Goal: Task Accomplishment & Management: Manage account settings

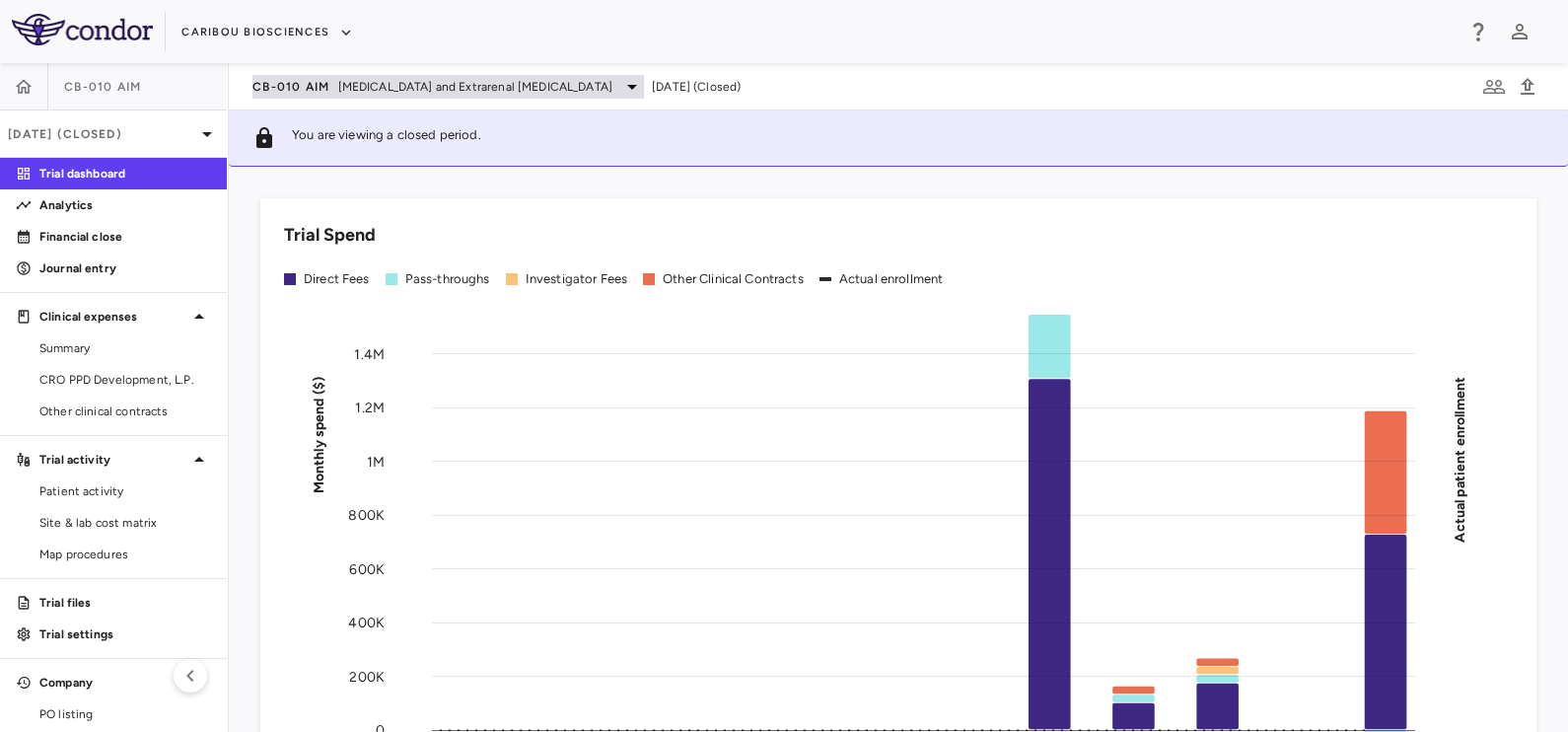
click at [303, 88] on span "CB-010 AIM" at bounding box center [292, 87] width 78 height 16
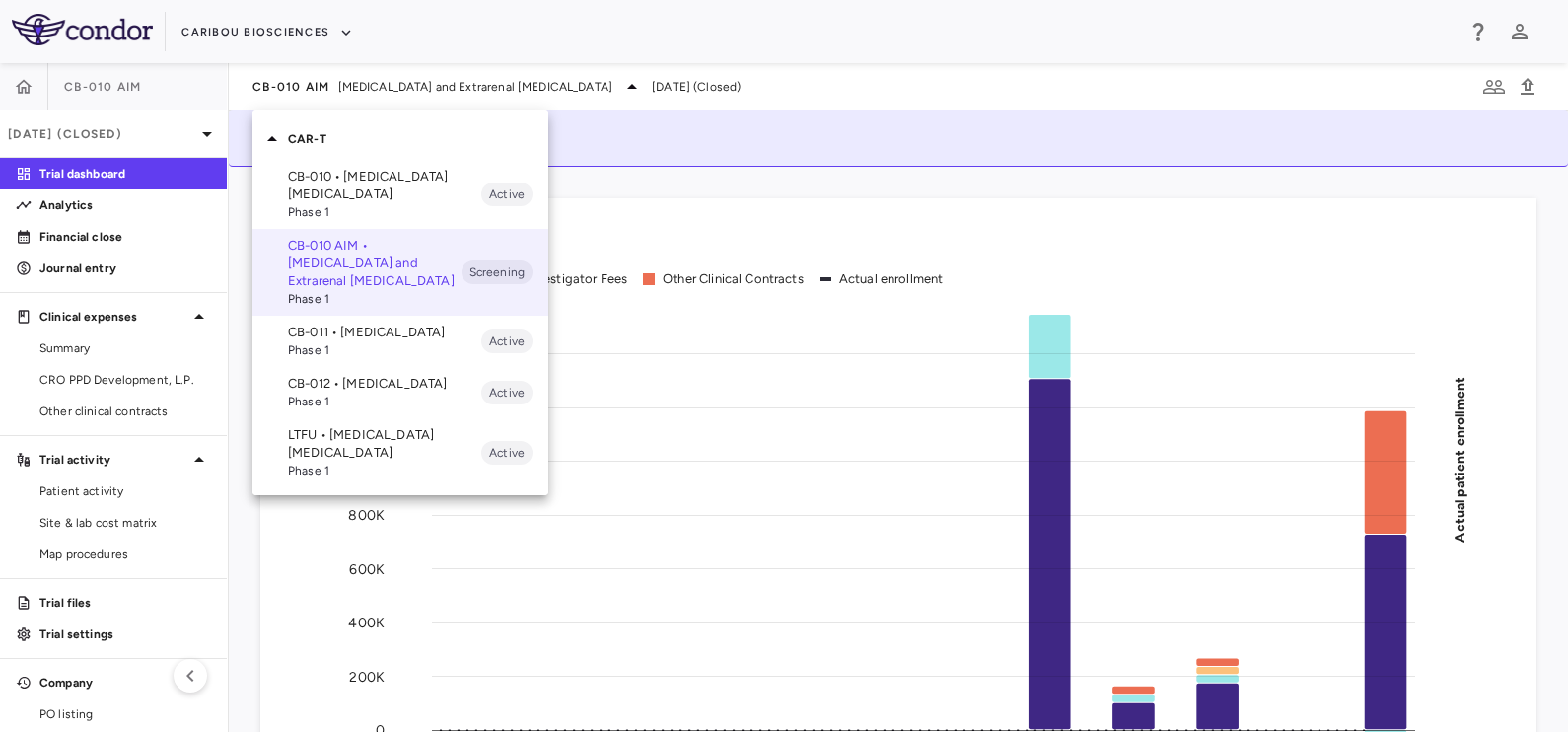
click at [318, 178] on p "CB-010 • [MEDICAL_DATA] [MEDICAL_DATA]" at bounding box center [384, 186] width 193 height 36
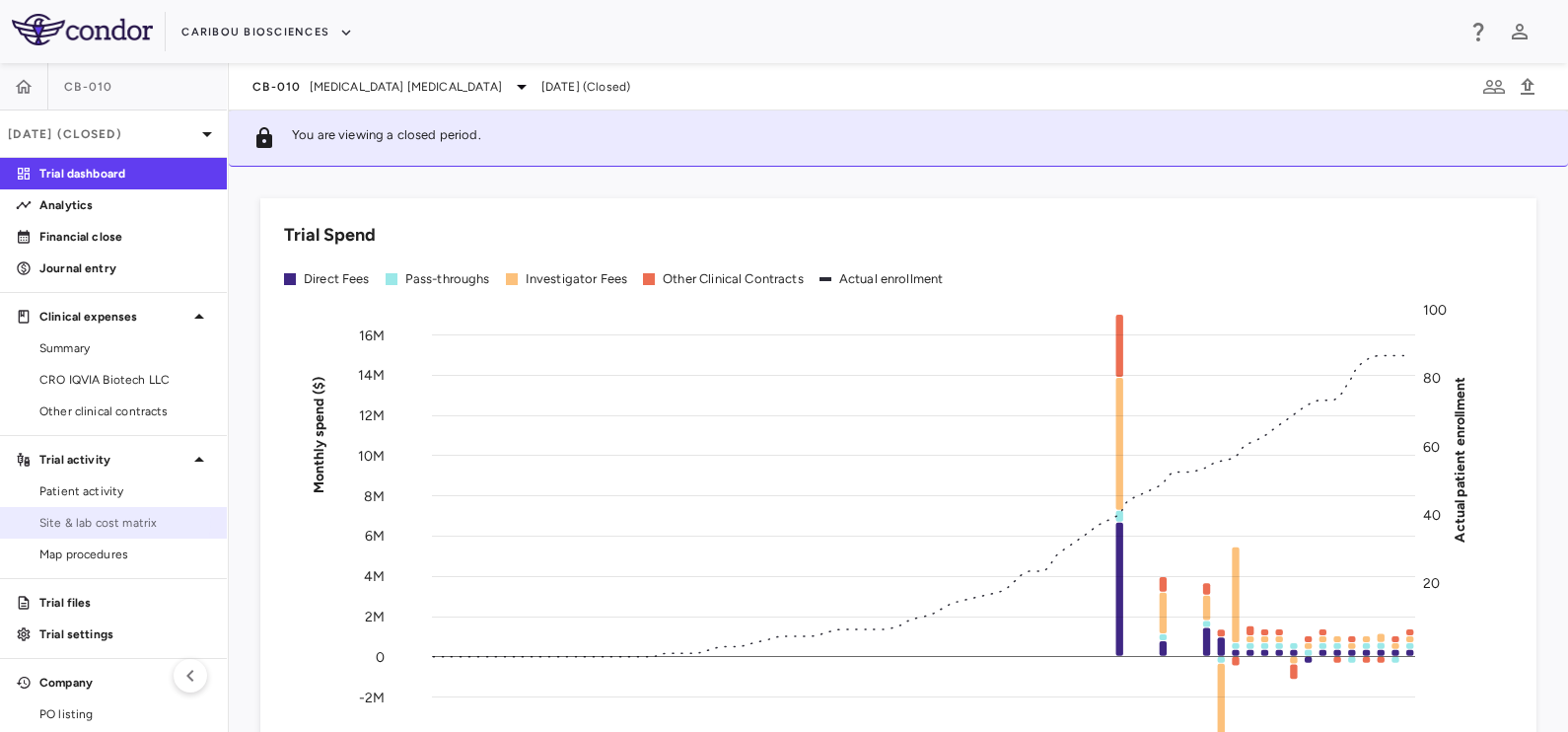
click at [93, 517] on span "Site & lab cost matrix" at bounding box center [125, 523] width 172 height 18
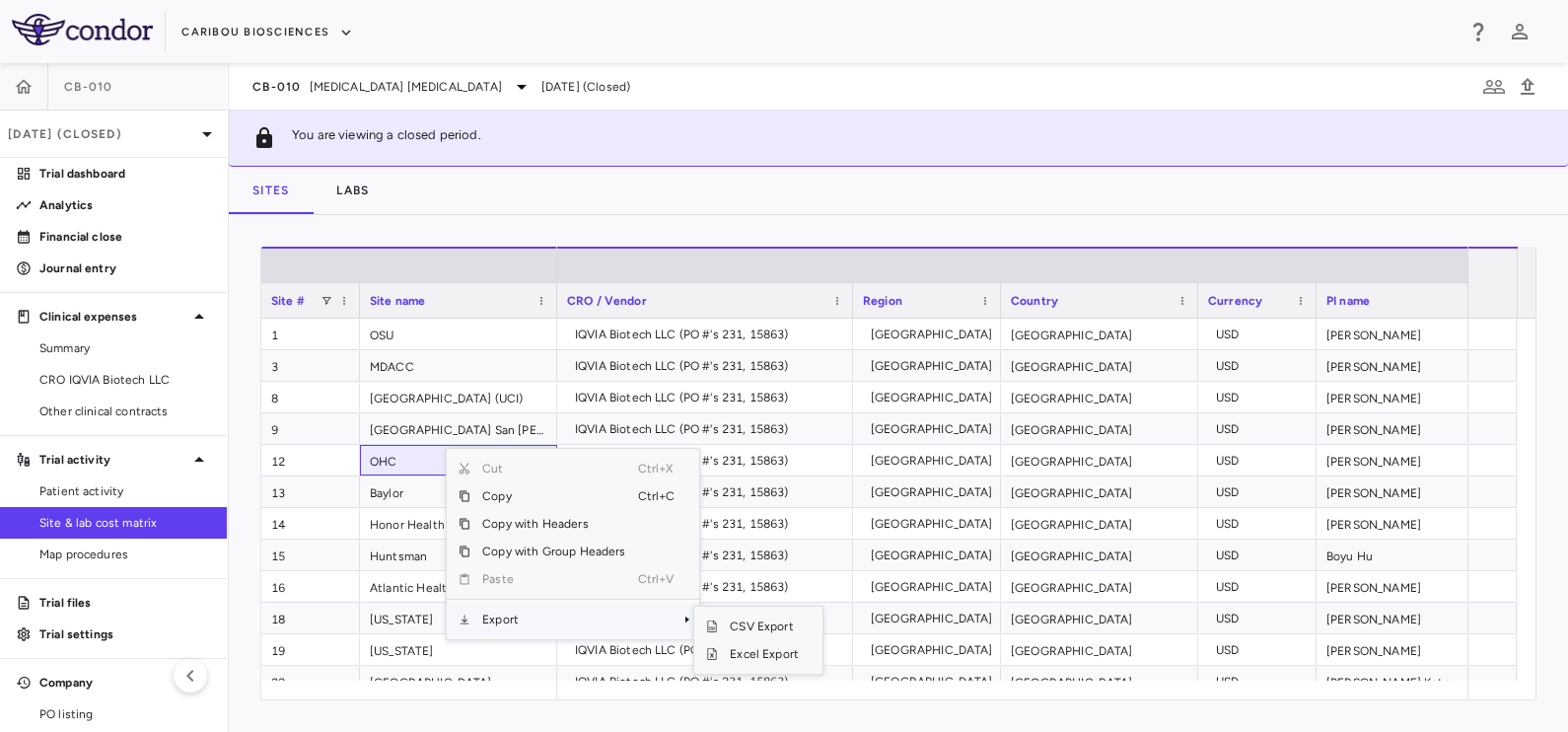
click at [510, 615] on span "Export" at bounding box center [554, 620] width 167 height 28
click at [749, 657] on span "Excel Export" at bounding box center [764, 654] width 93 height 28
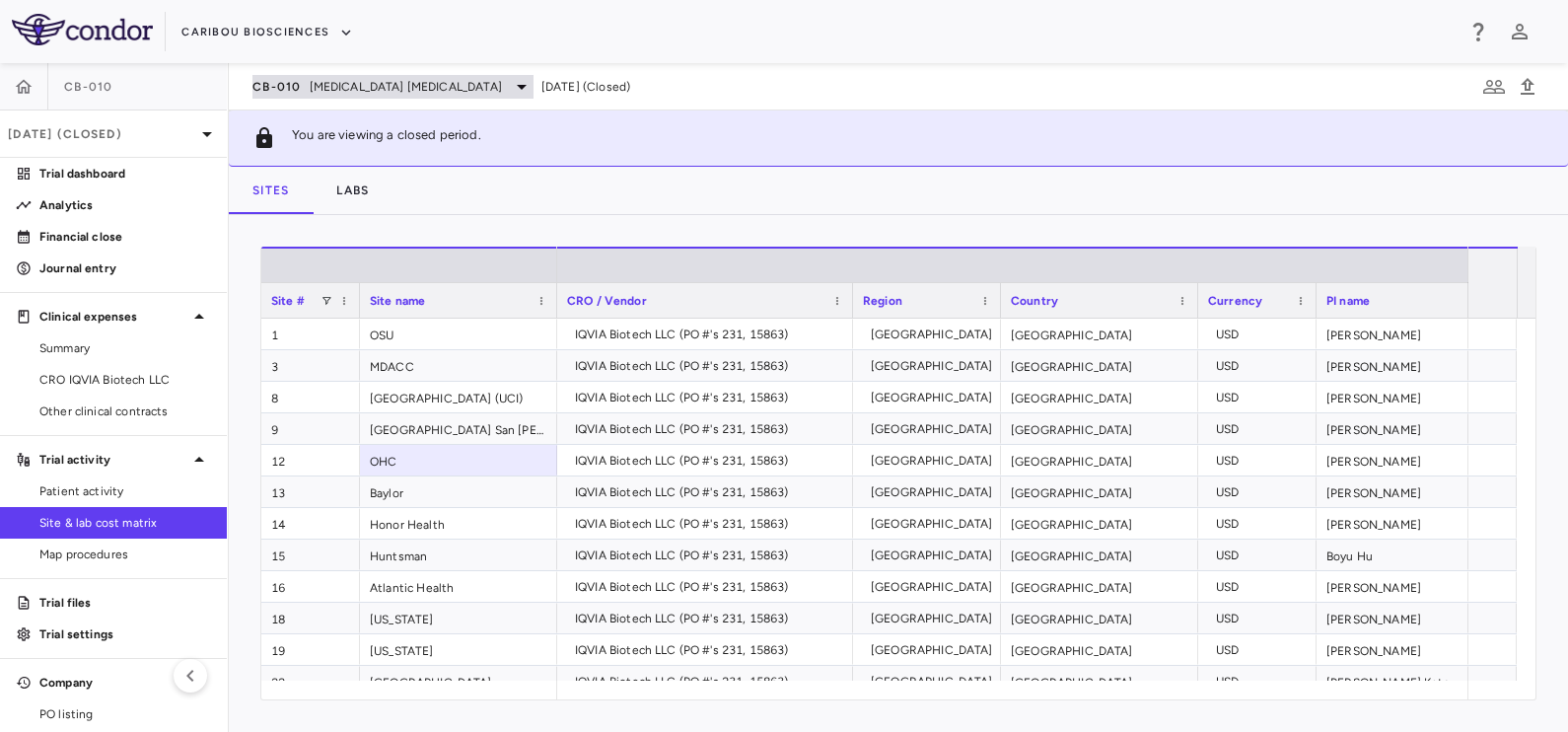
click at [328, 89] on span "[MEDICAL_DATA] [MEDICAL_DATA]" at bounding box center [406, 87] width 192 height 18
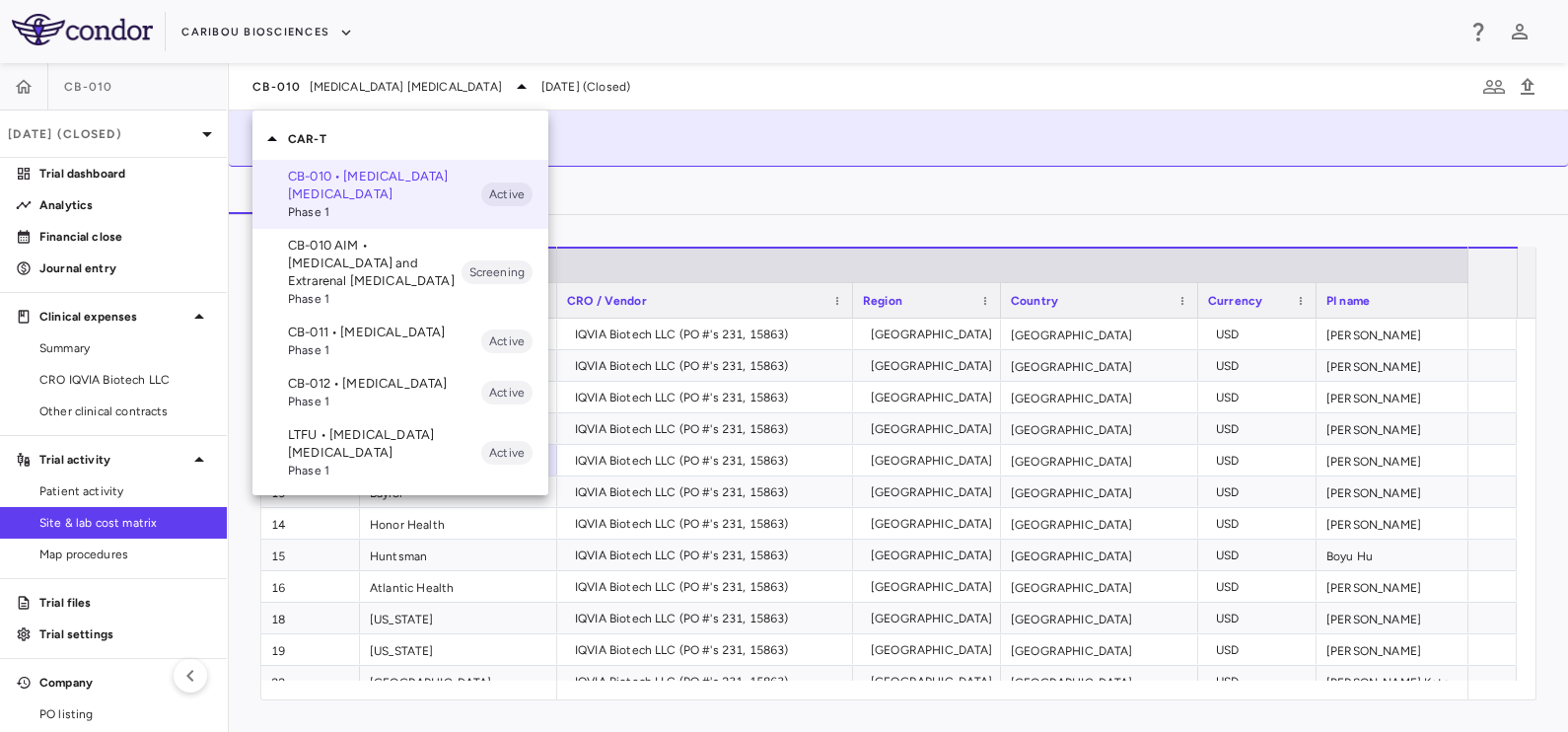
click at [365, 190] on p "CB-010 • [MEDICAL_DATA] [MEDICAL_DATA]" at bounding box center [384, 186] width 193 height 36
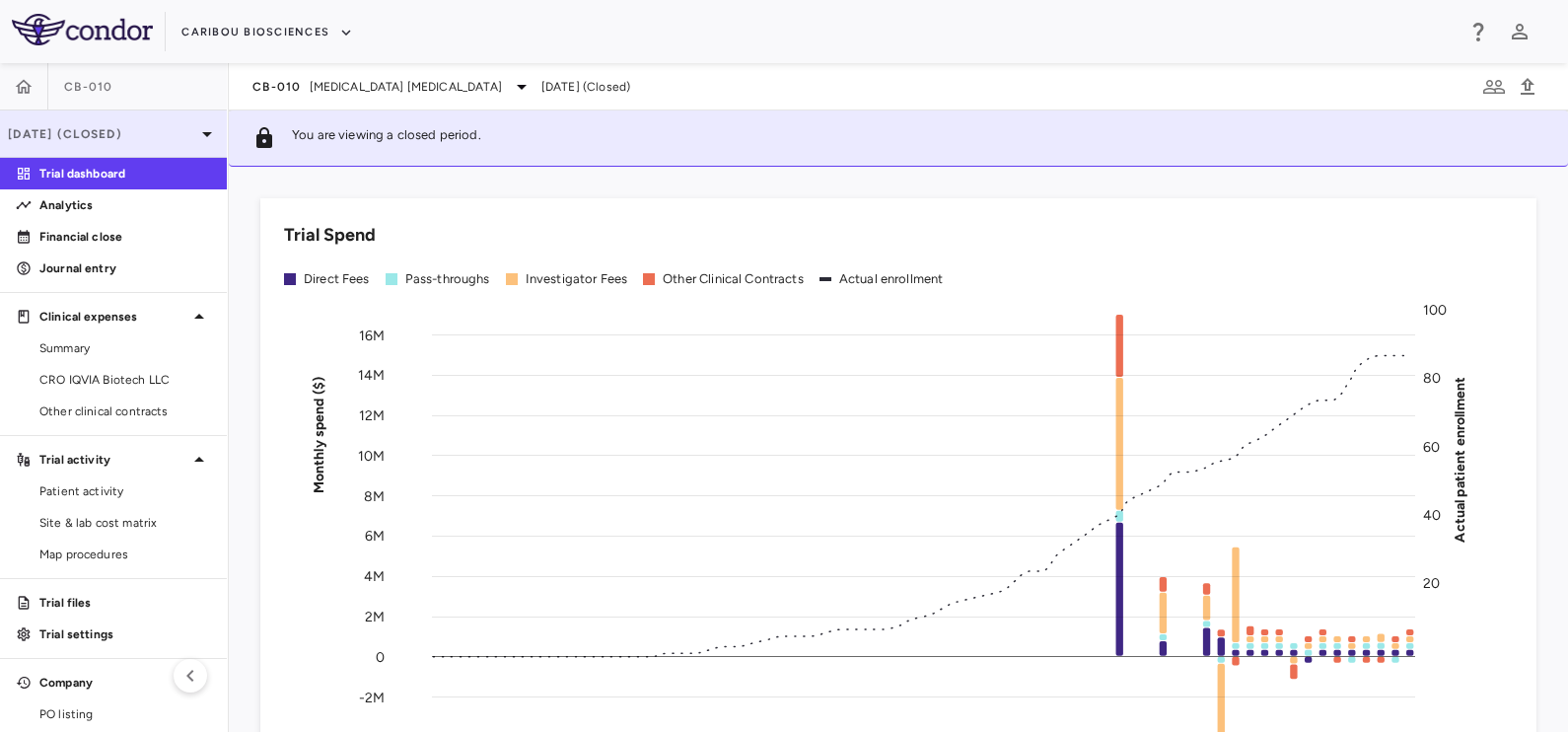
click at [115, 131] on p "[DATE] (Closed)" at bounding box center [101, 134] width 187 height 18
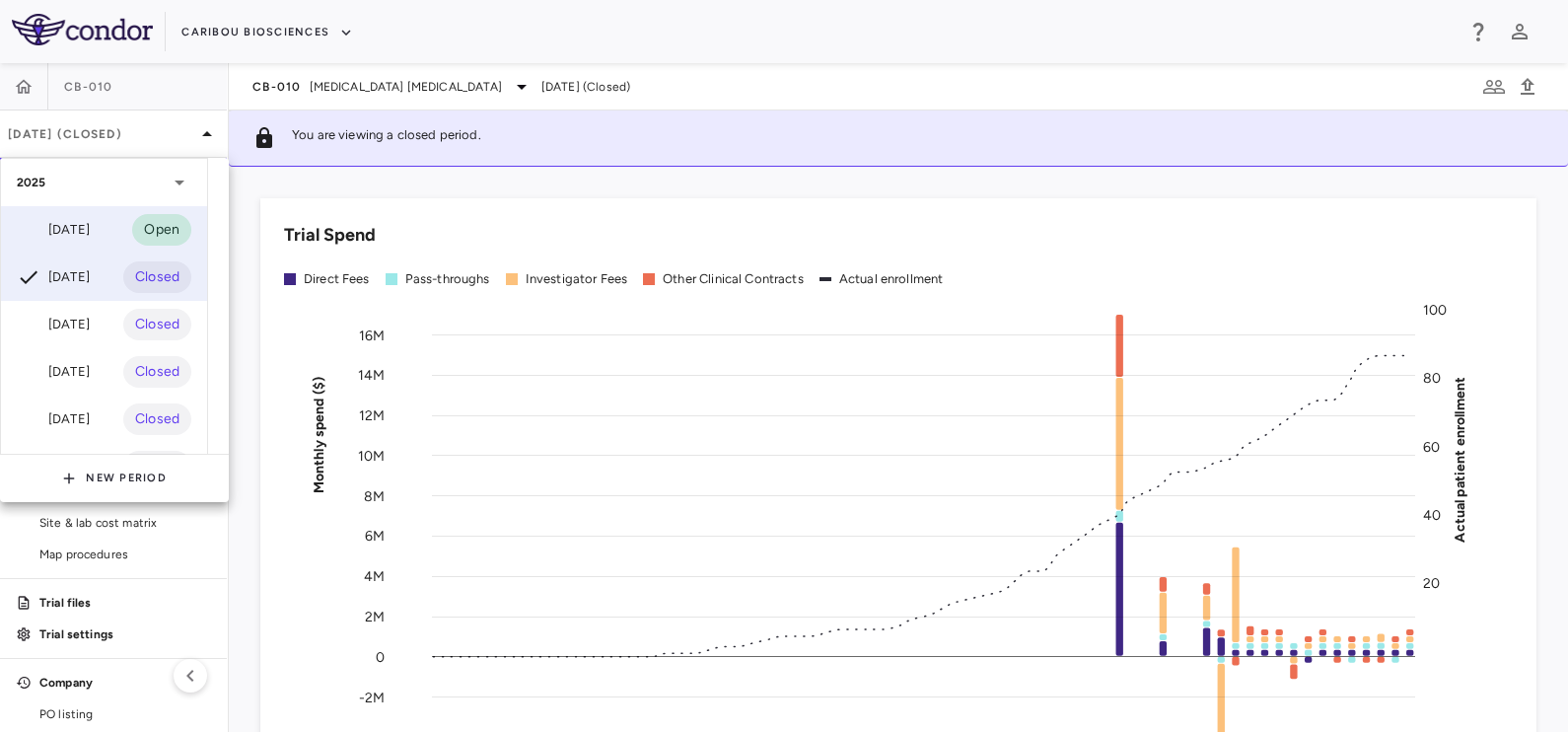
click at [90, 227] on div "[DATE]" at bounding box center [53, 230] width 73 height 24
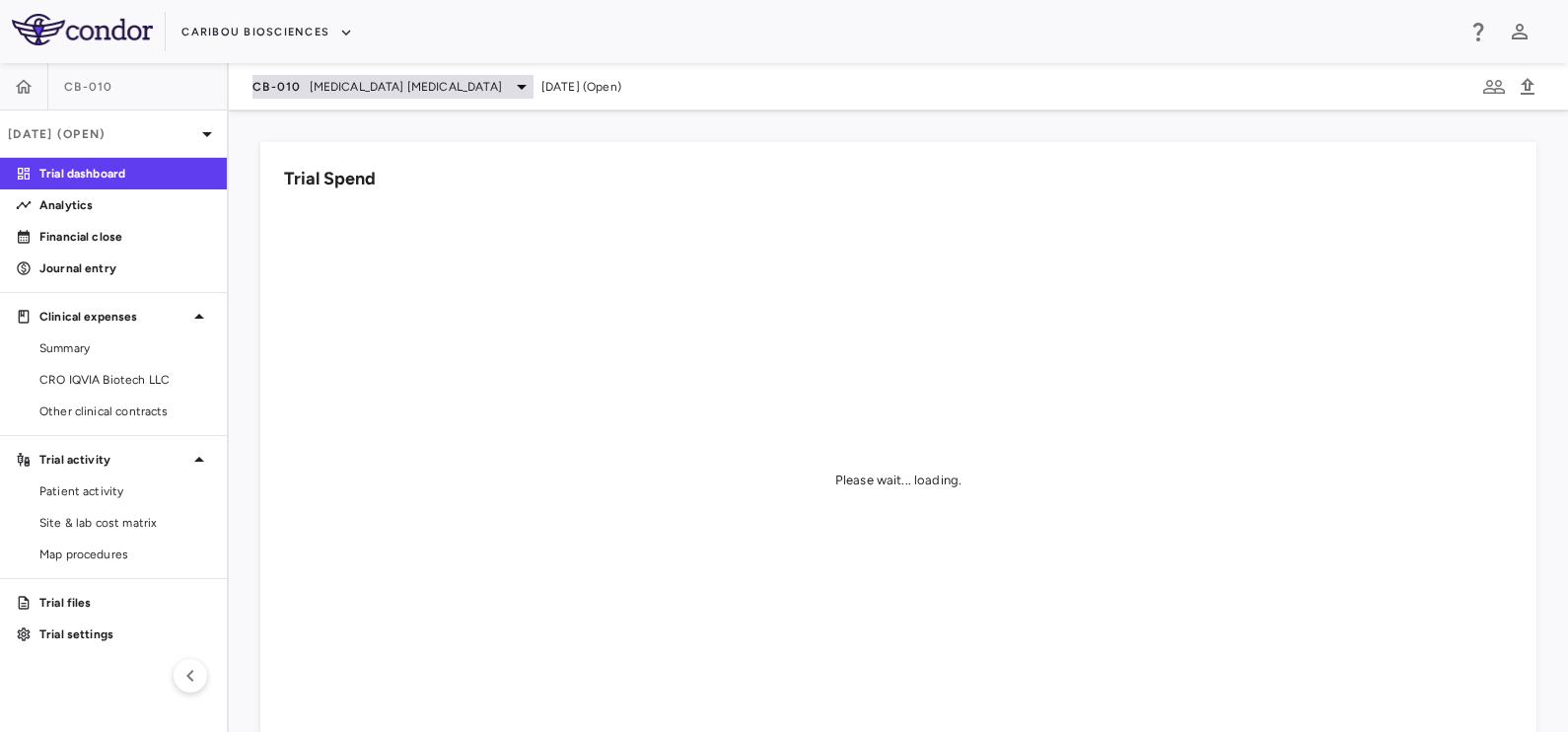
click at [386, 87] on span "[MEDICAL_DATA] [MEDICAL_DATA]" at bounding box center [406, 87] width 192 height 18
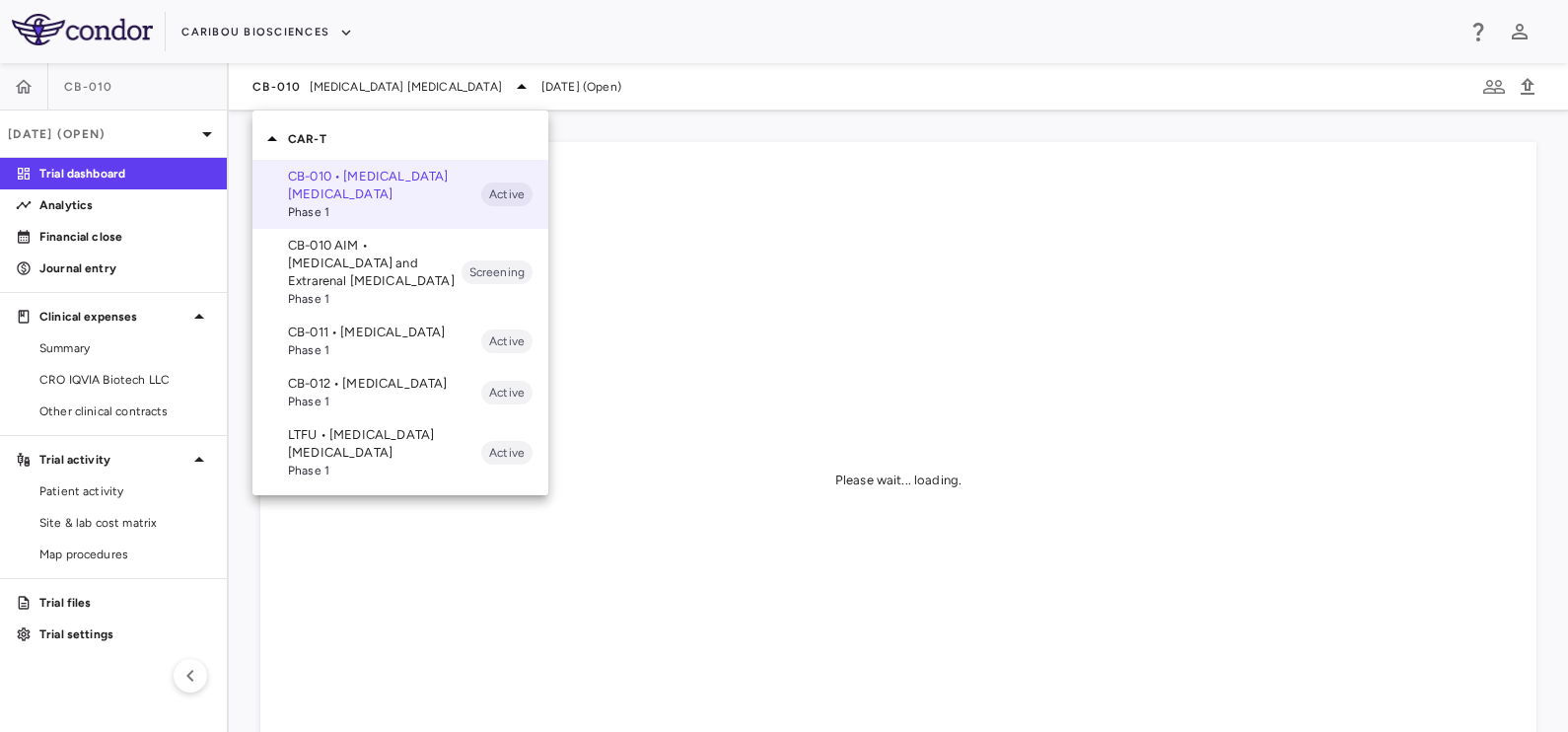
click at [315, 462] on p "LTFU • [MEDICAL_DATA] [MEDICAL_DATA]" at bounding box center [384, 444] width 193 height 36
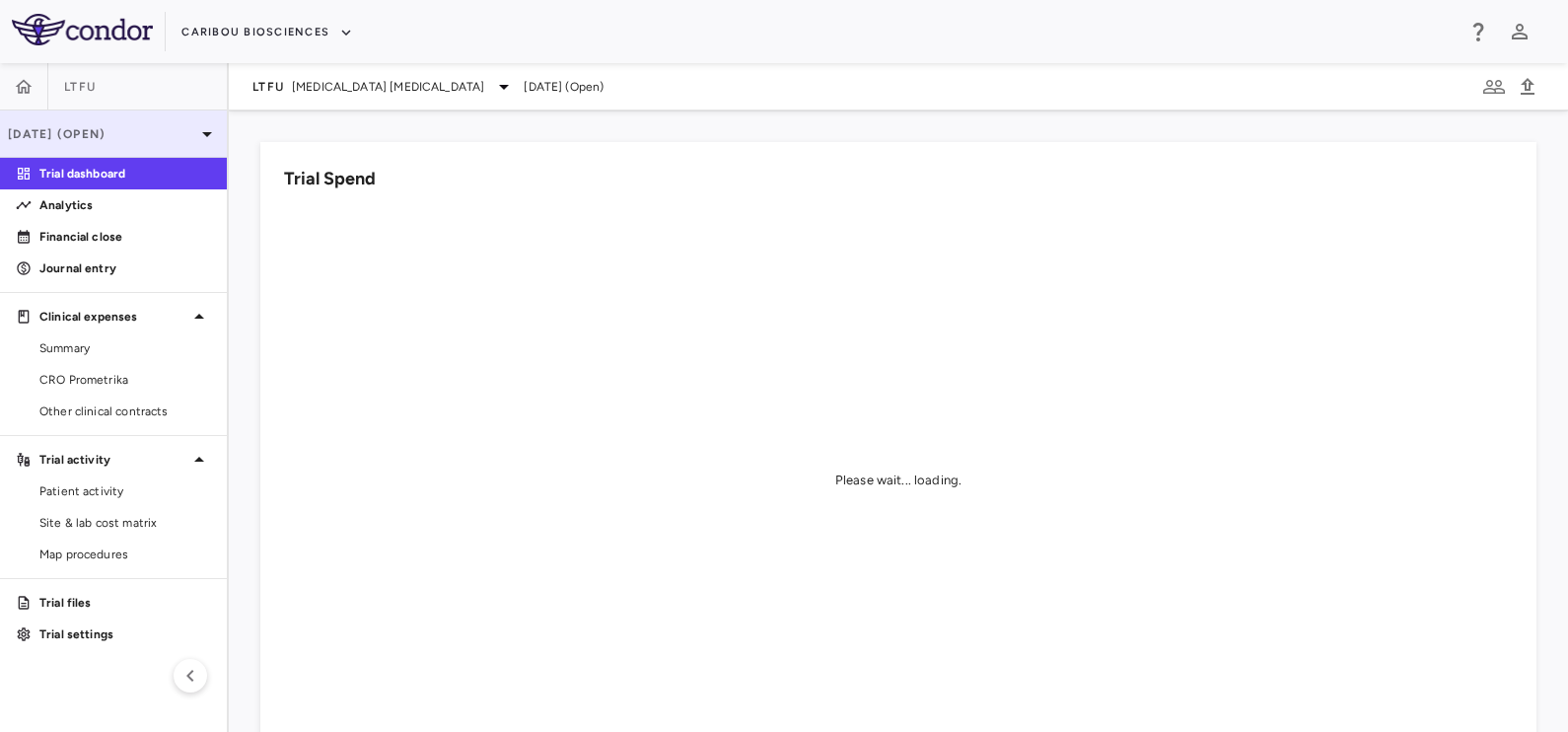
click at [137, 138] on p "[DATE] (Open)" at bounding box center [101, 134] width 187 height 18
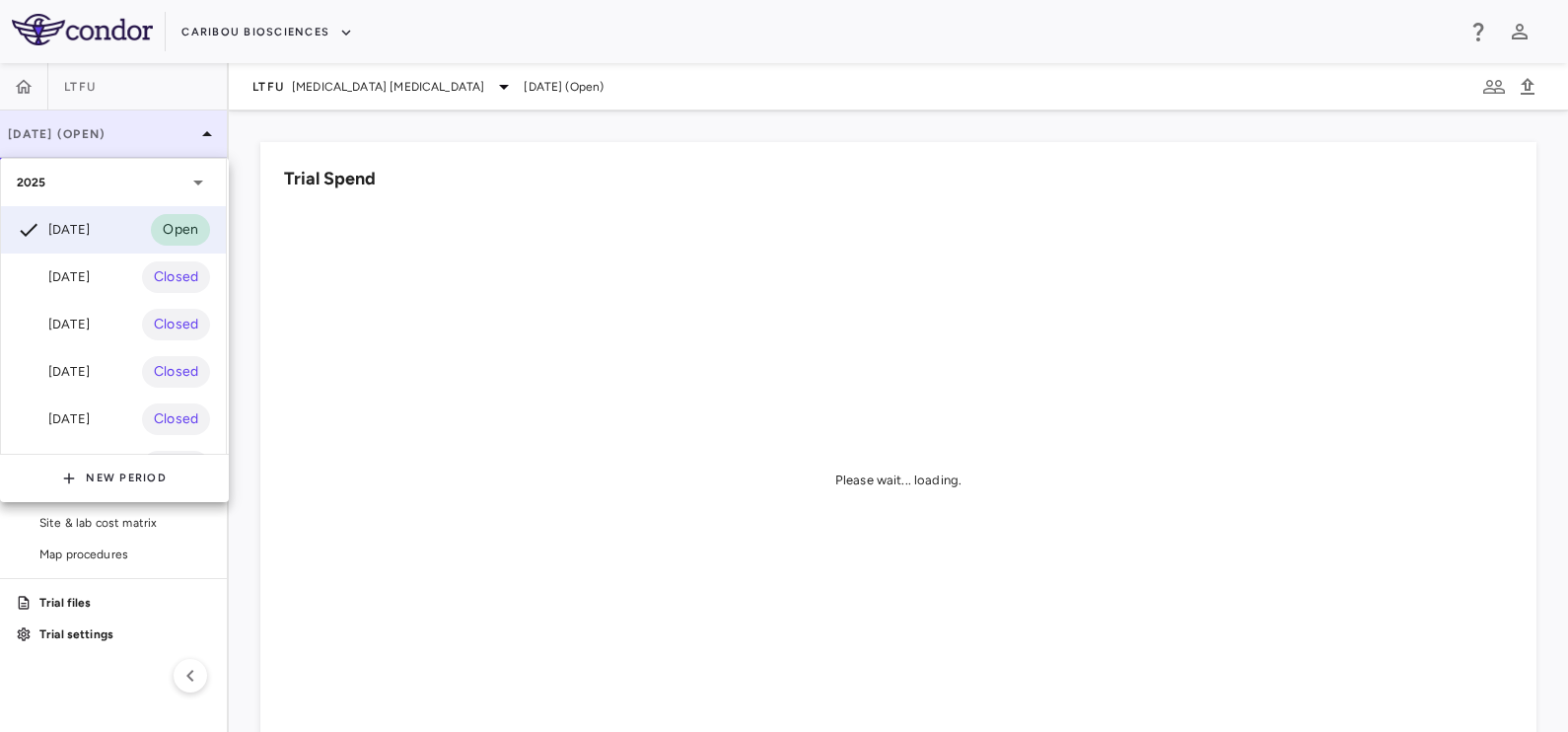
click at [137, 138] on div at bounding box center [784, 366] width 1568 height 732
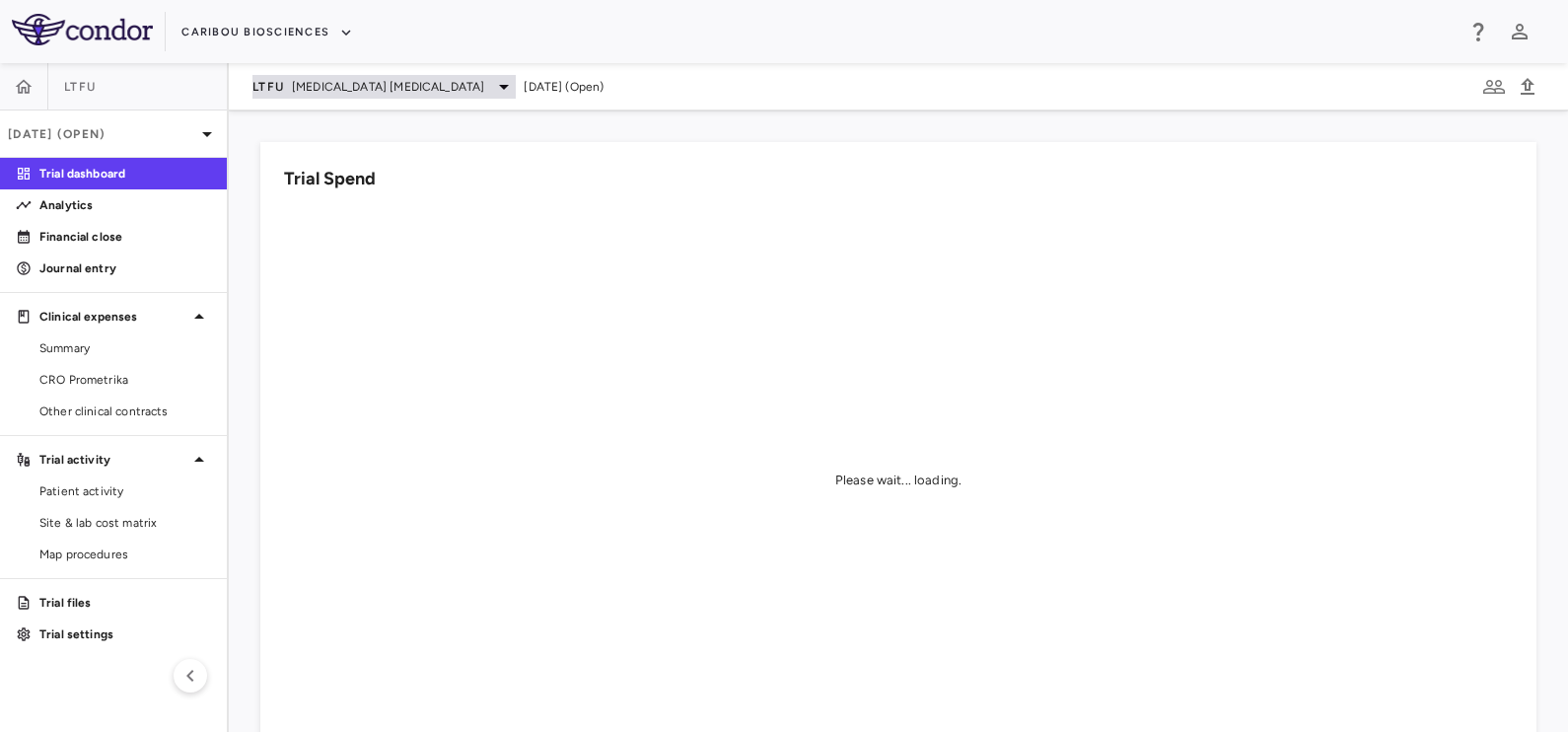
click at [316, 83] on span "[MEDICAL_DATA] [MEDICAL_DATA]" at bounding box center [388, 87] width 192 height 18
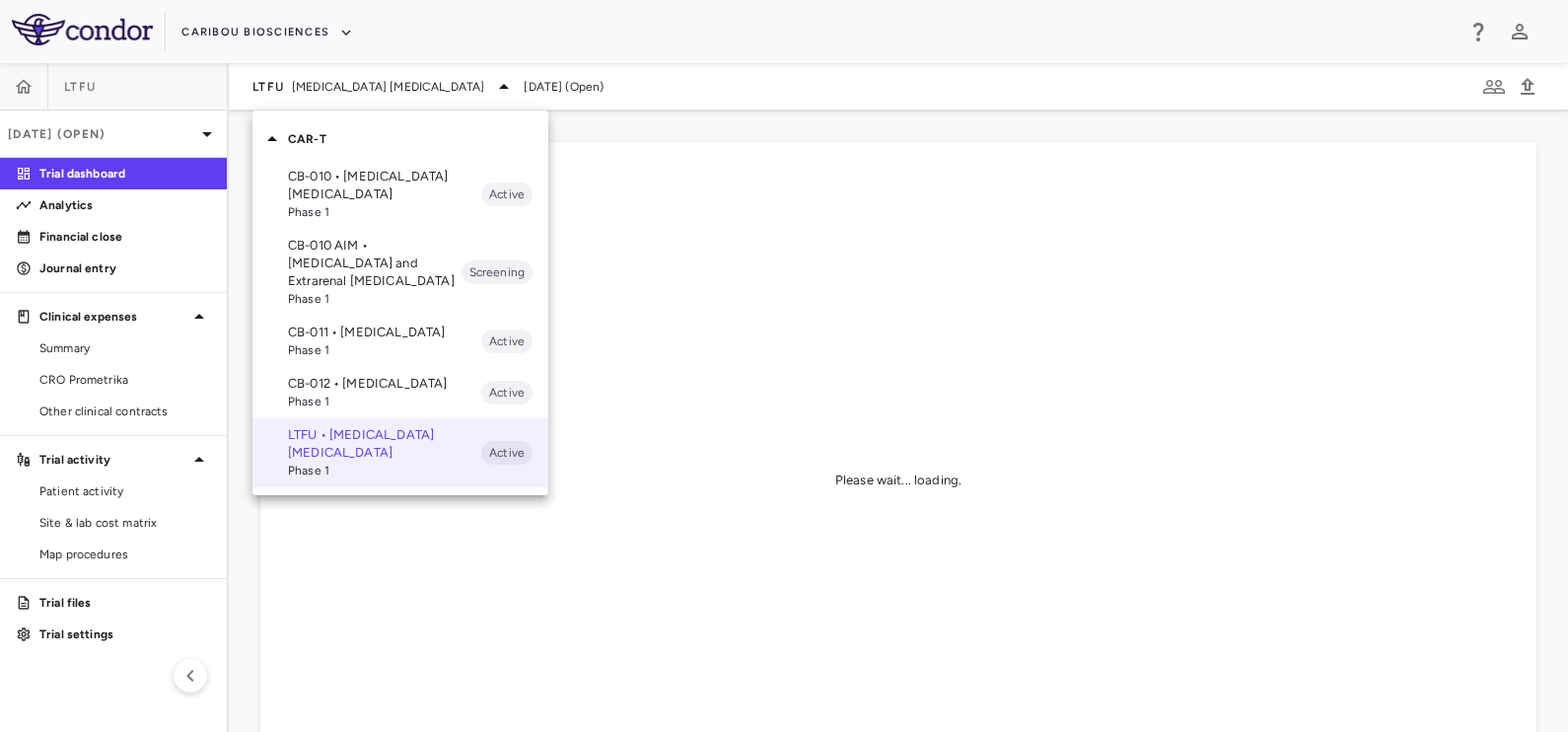
click at [335, 391] on p "CB-012 • [MEDICAL_DATA]" at bounding box center [384, 384] width 193 height 18
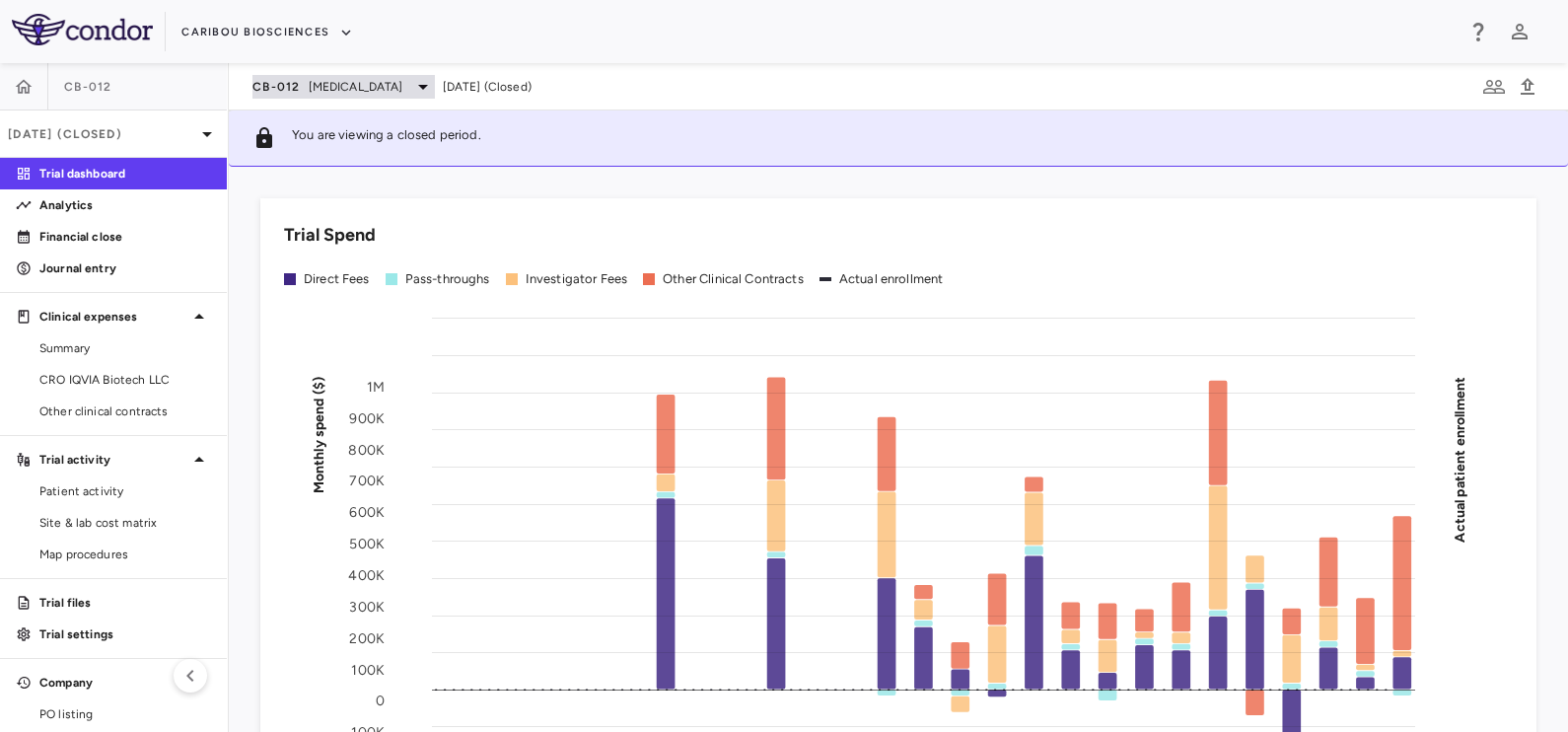
click at [332, 88] on span "[MEDICAL_DATA]" at bounding box center [356, 87] width 95 height 18
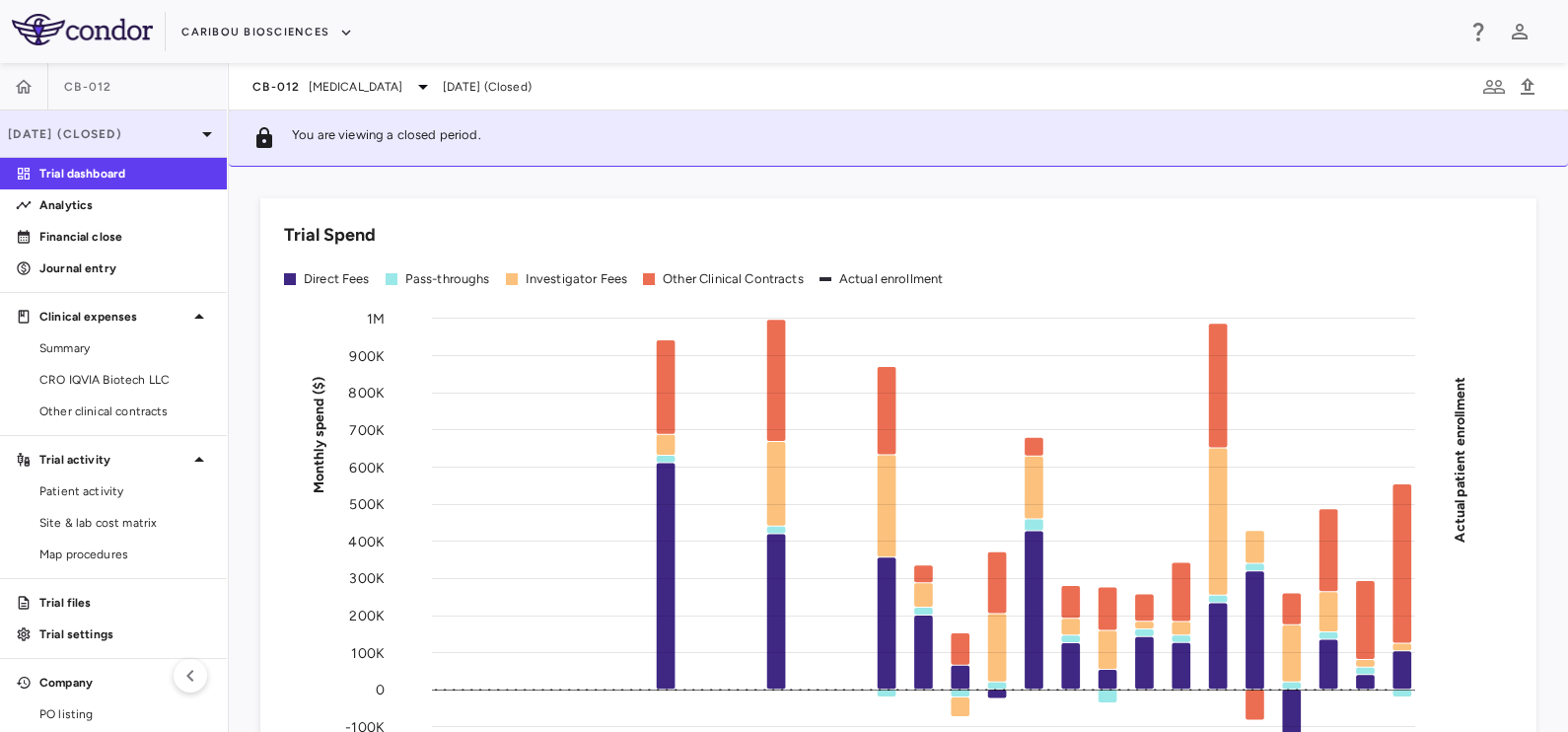
click at [104, 148] on div "[DATE] (Closed)" at bounding box center [113, 133] width 227 height 47
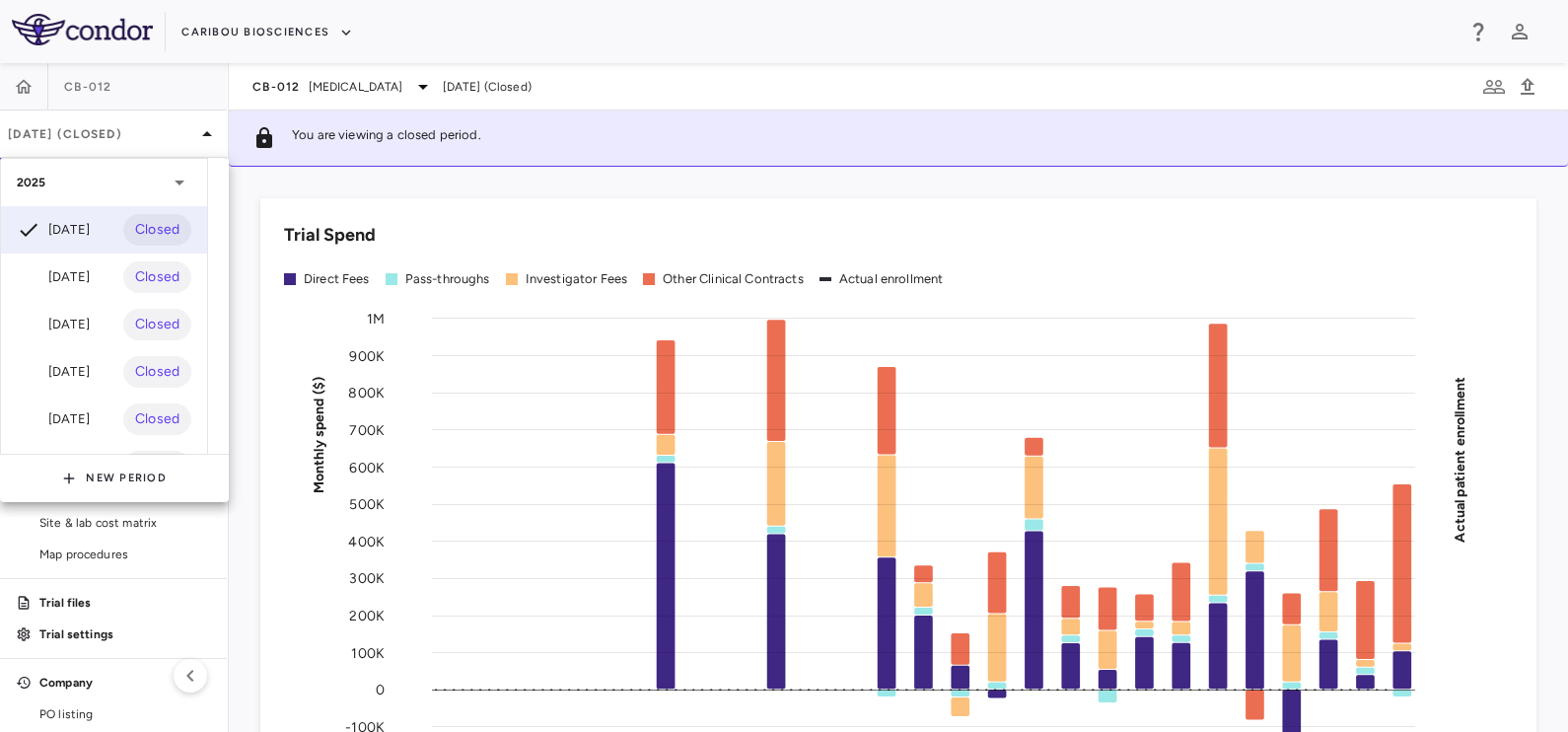
click at [98, 133] on div at bounding box center [784, 366] width 1568 height 732
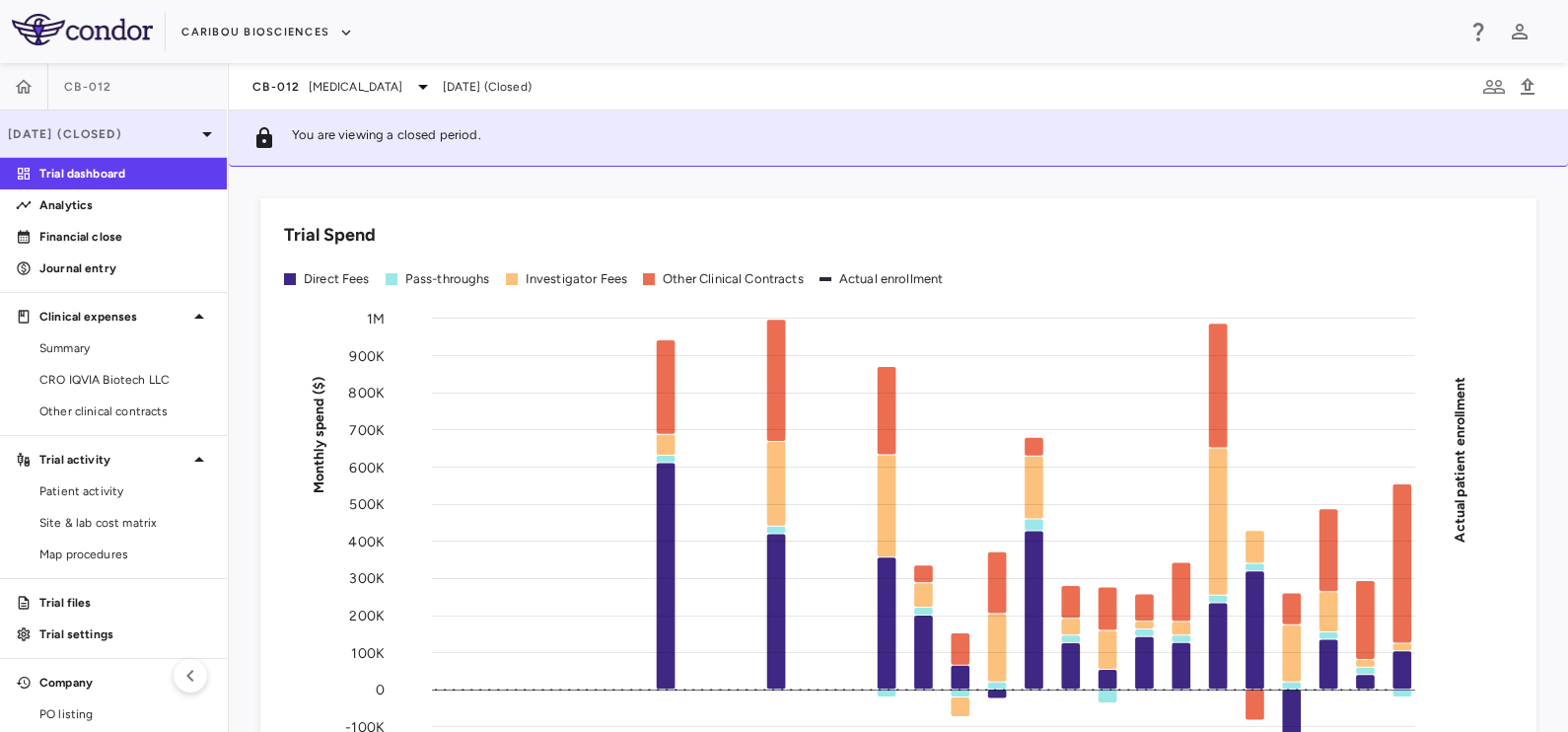
click at [66, 128] on p "[DATE] (Closed)" at bounding box center [101, 134] width 187 height 18
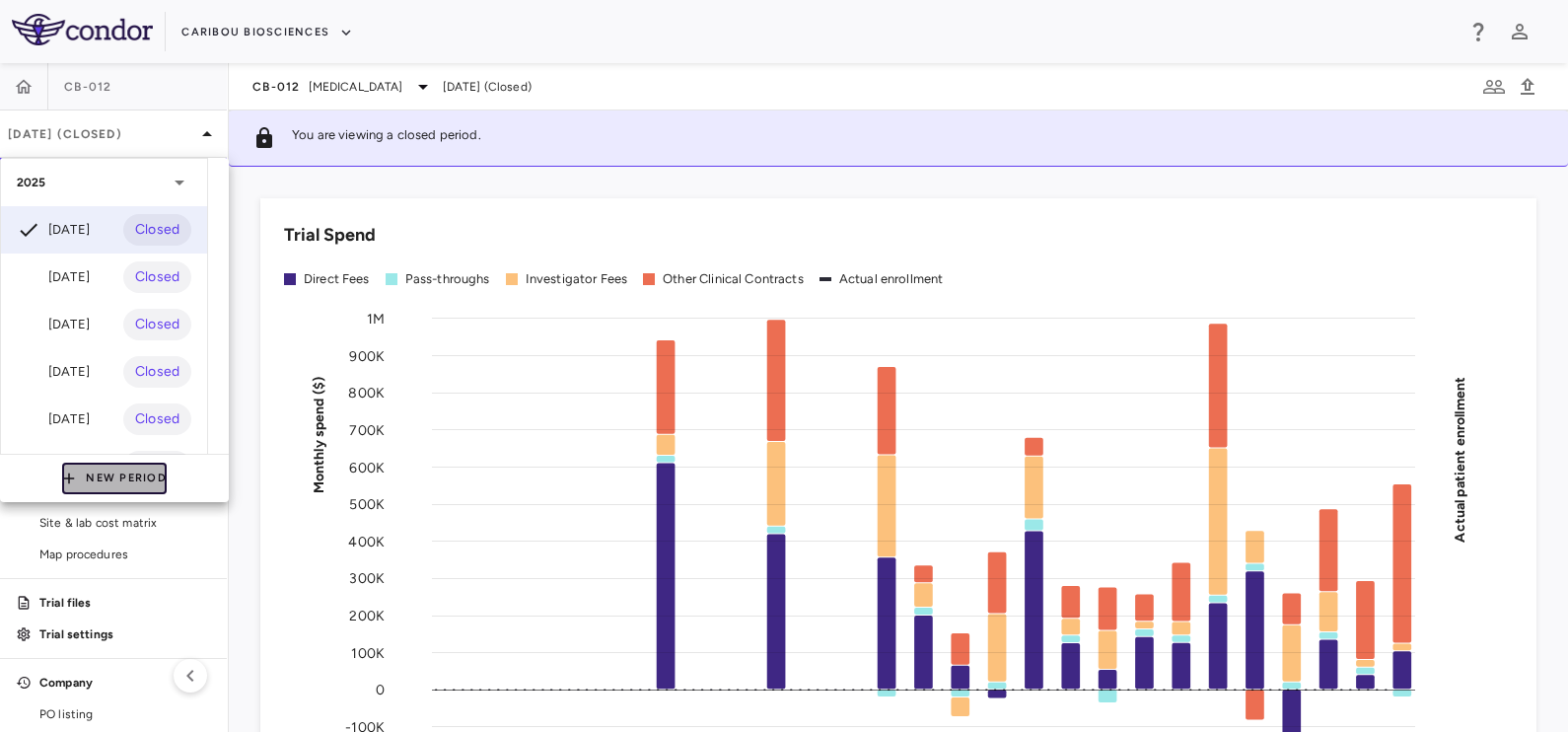
click at [105, 487] on button "New Period" at bounding box center [114, 479] width 105 height 32
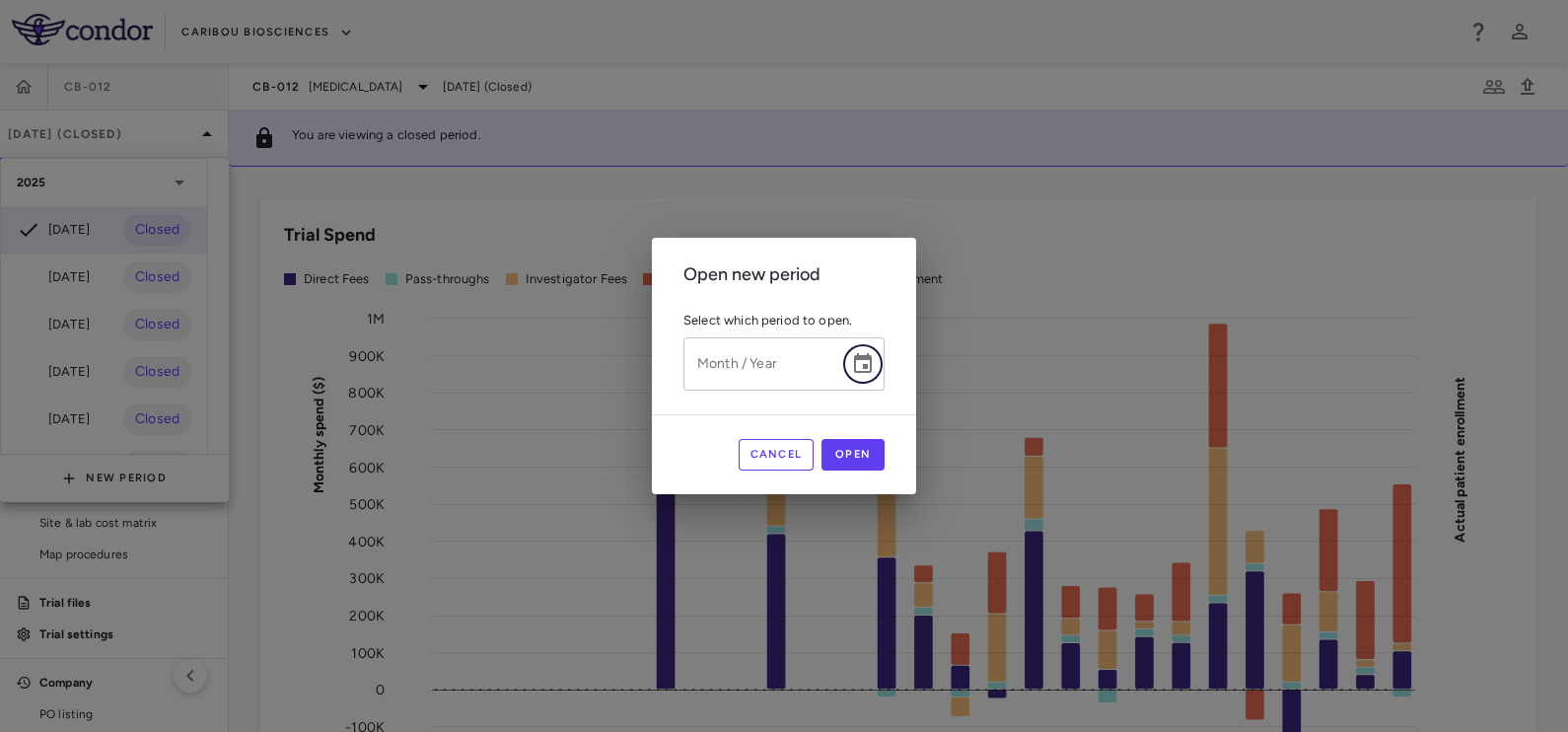
click at [871, 366] on icon "Choose date" at bounding box center [863, 364] width 24 height 24
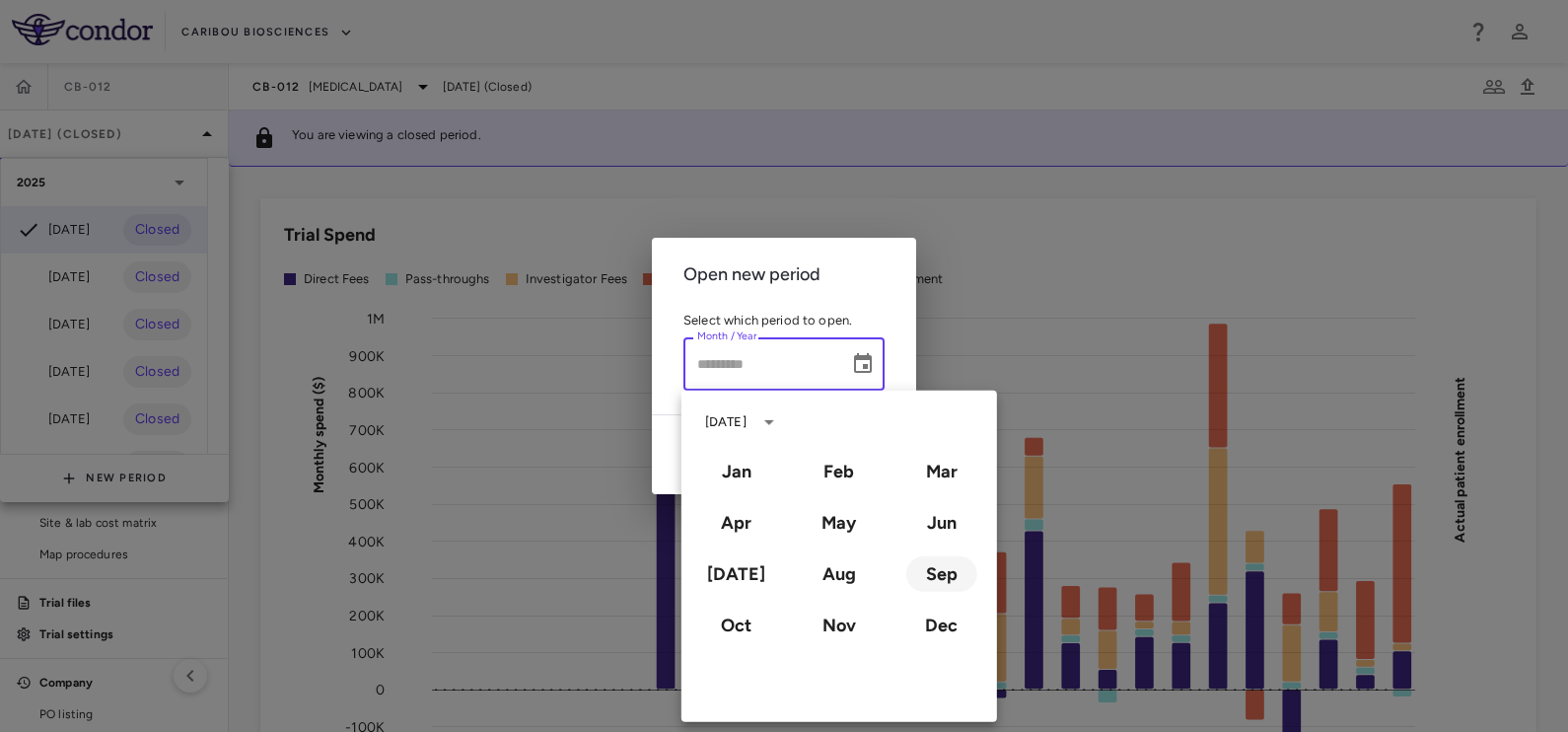
click at [937, 570] on button "Sep" at bounding box center [942, 574] width 71 height 36
type input "**********"
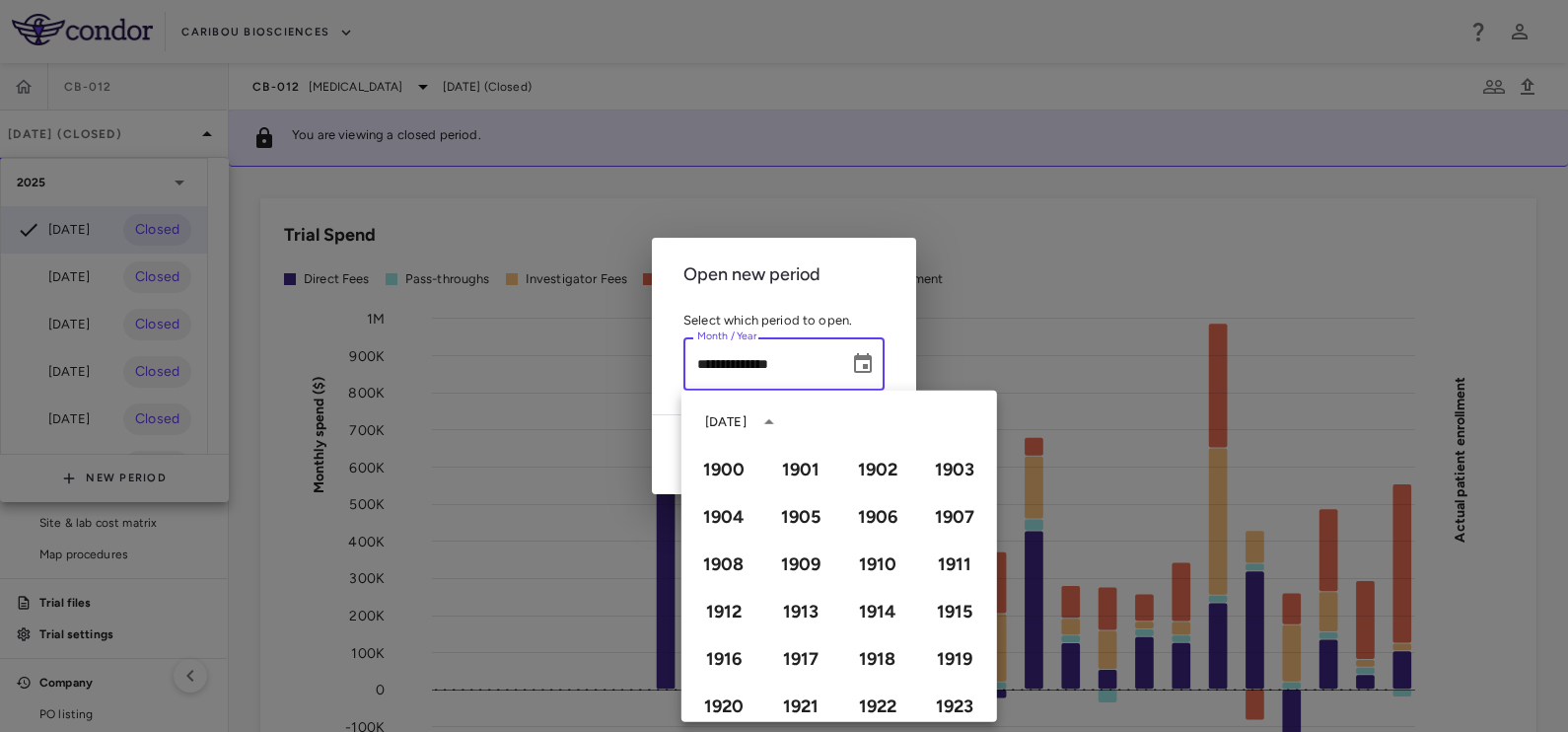
scroll to position [1351, 0]
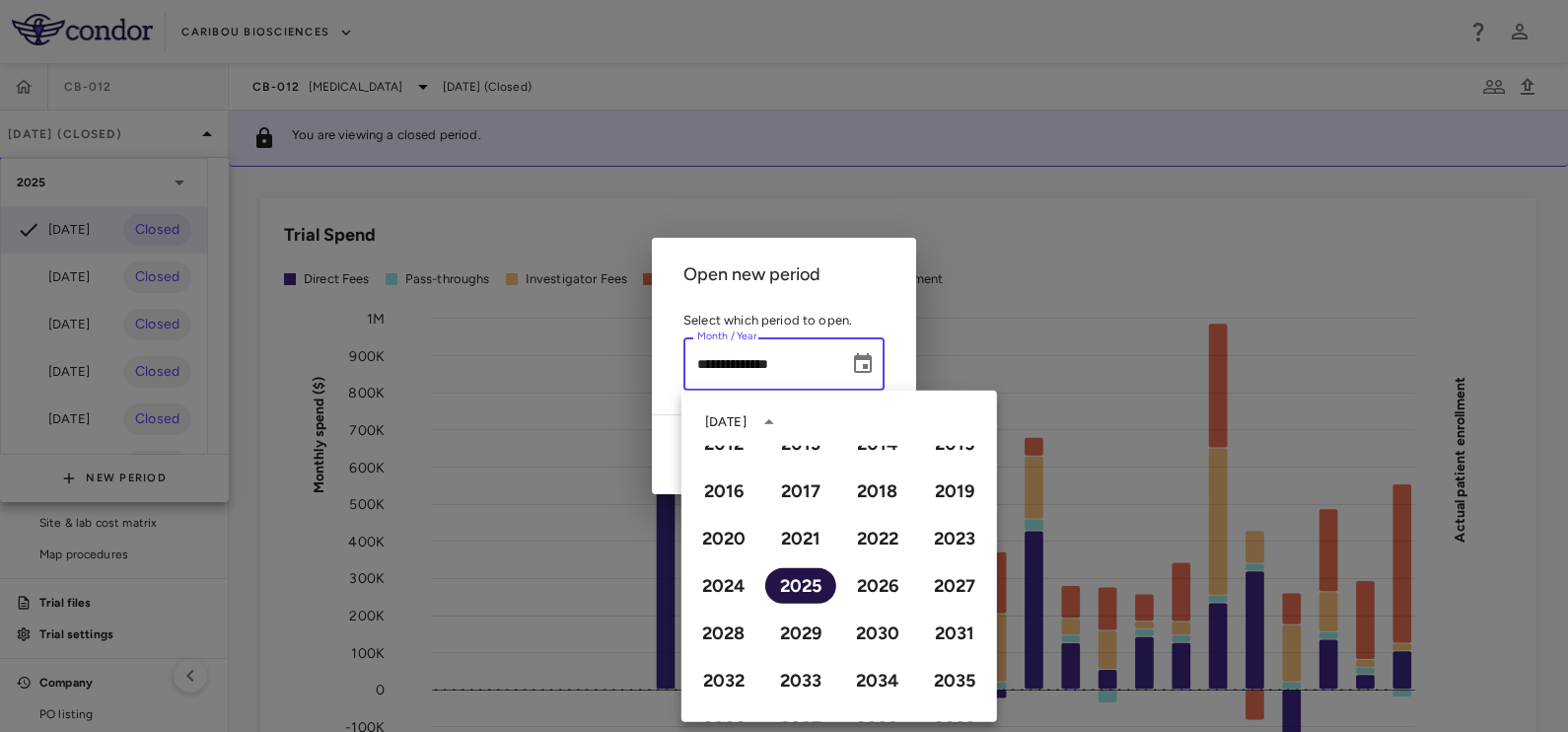
click at [798, 582] on button "2025" at bounding box center [800, 586] width 71 height 36
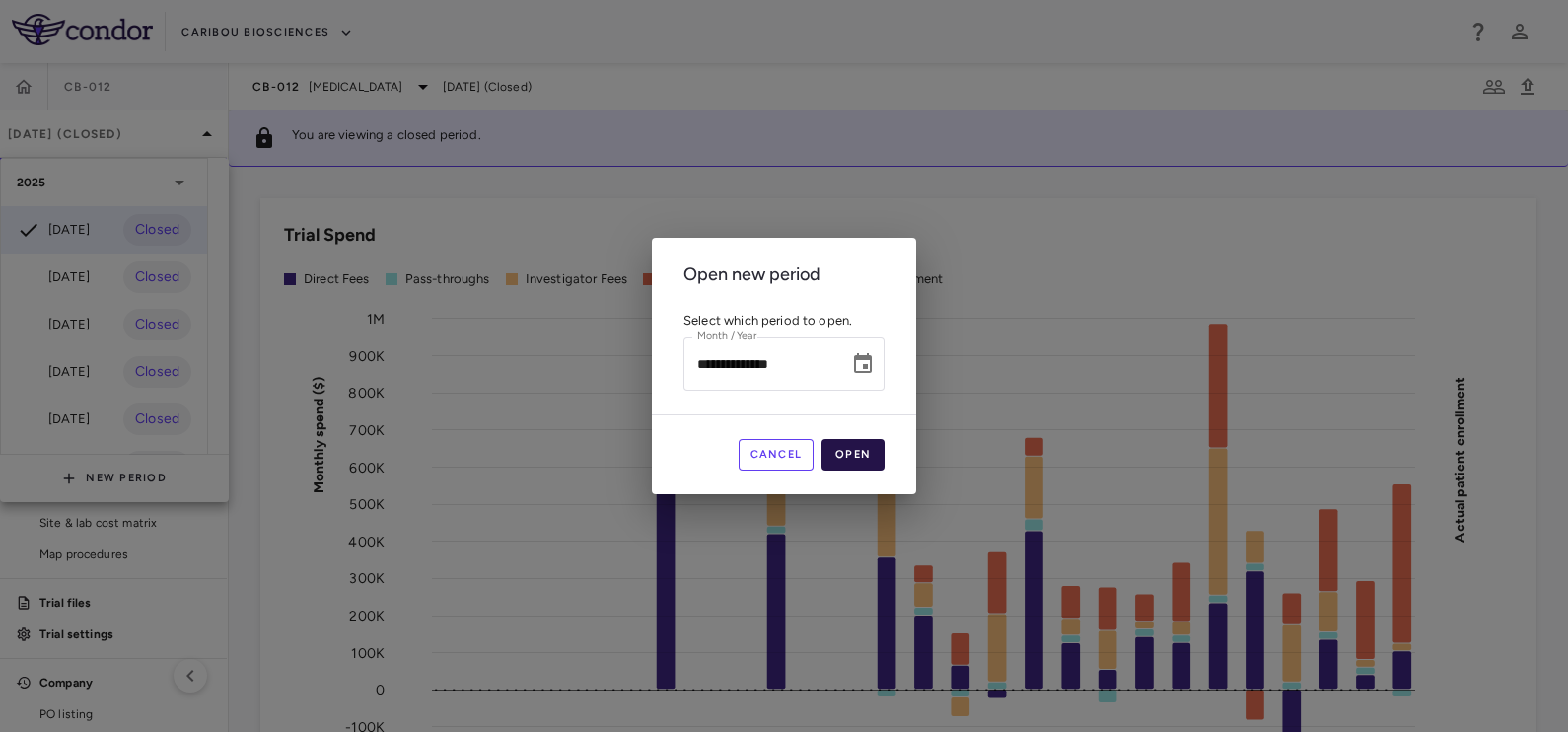
click at [859, 455] on button "Open" at bounding box center [853, 455] width 63 height 32
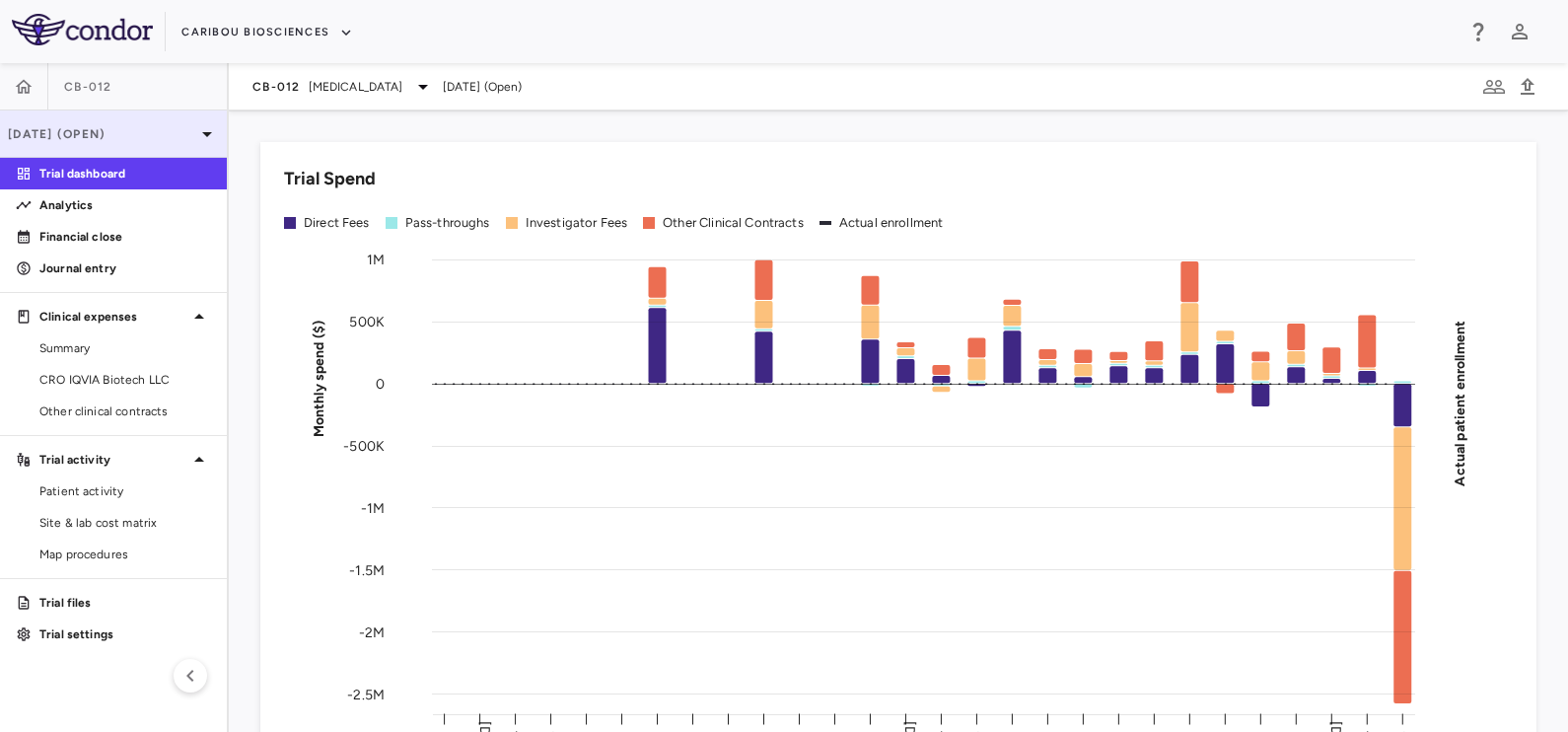
click at [147, 138] on p "[DATE] (Open)" at bounding box center [101, 134] width 187 height 18
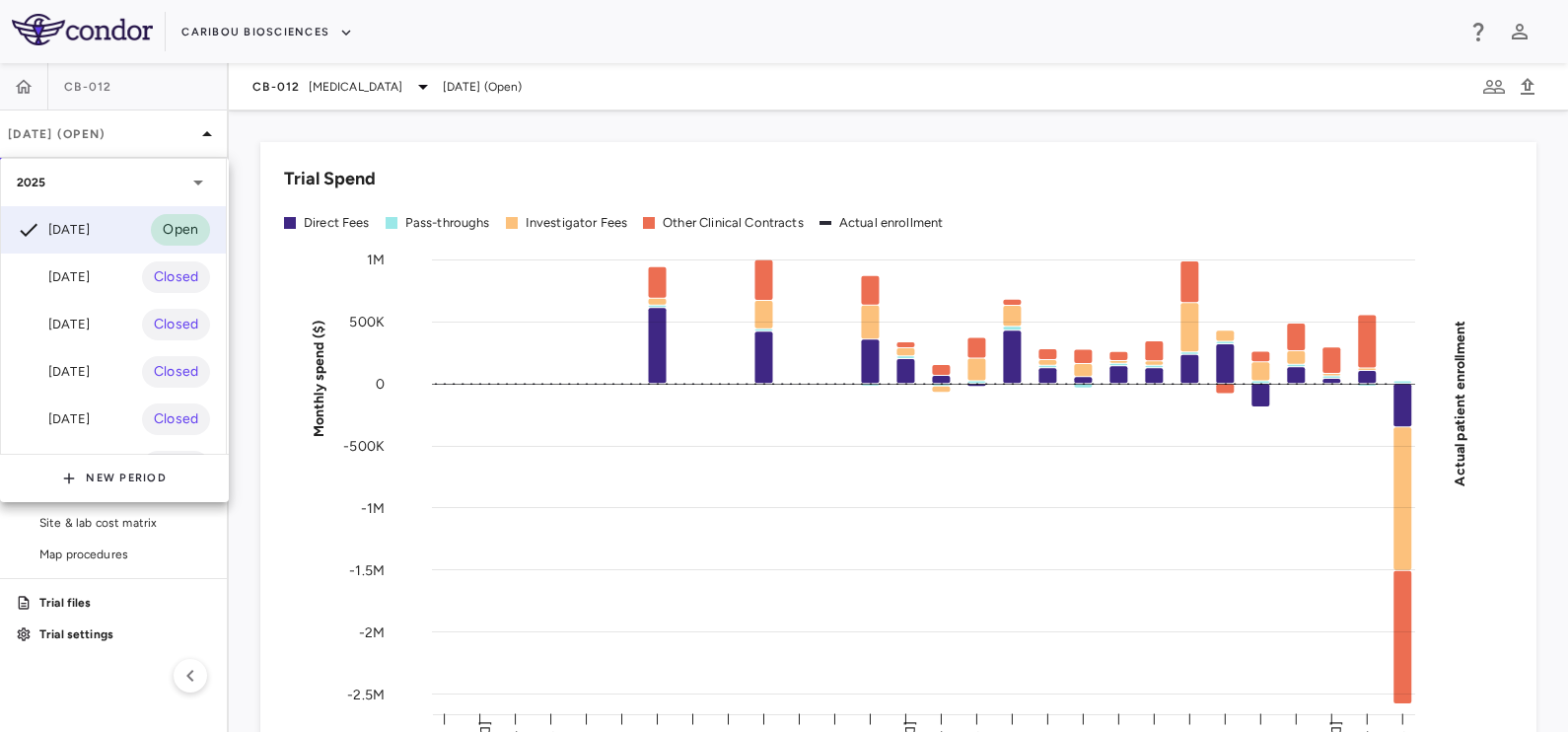
click at [315, 86] on div at bounding box center [784, 366] width 1568 height 732
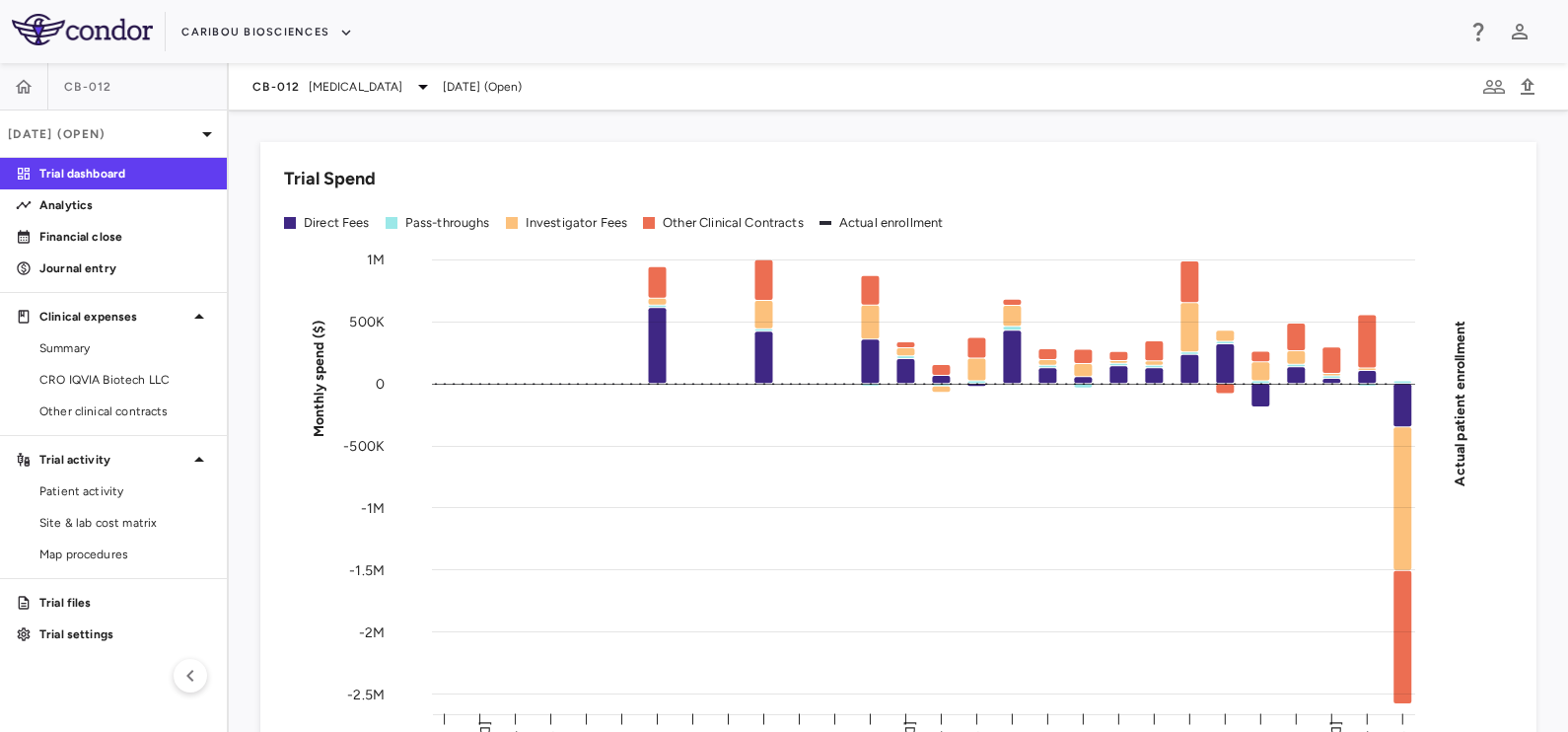
click at [326, 84] on span "[MEDICAL_DATA]" at bounding box center [356, 87] width 95 height 18
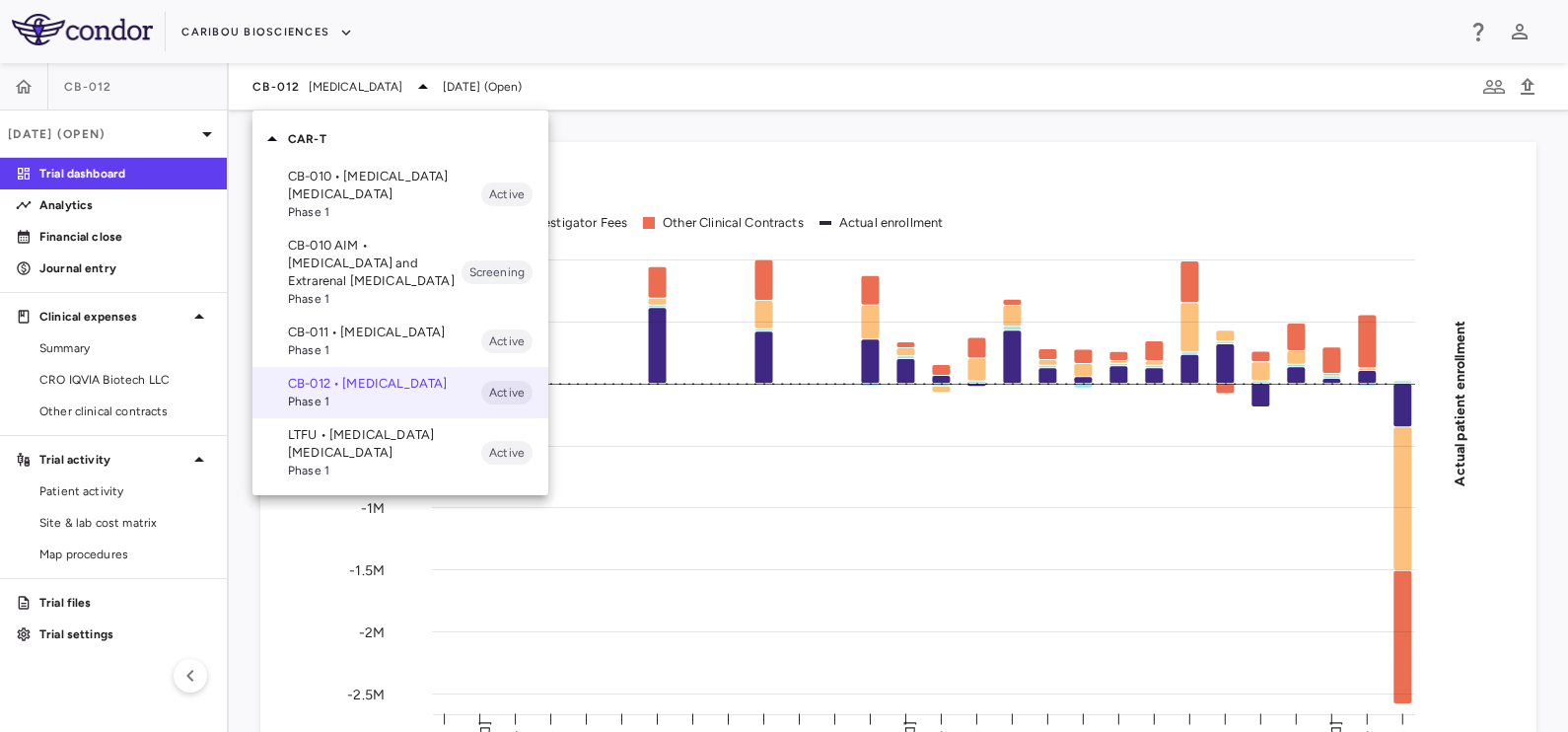
click at [325, 479] on span "Phase 1" at bounding box center [384, 471] width 193 height 18
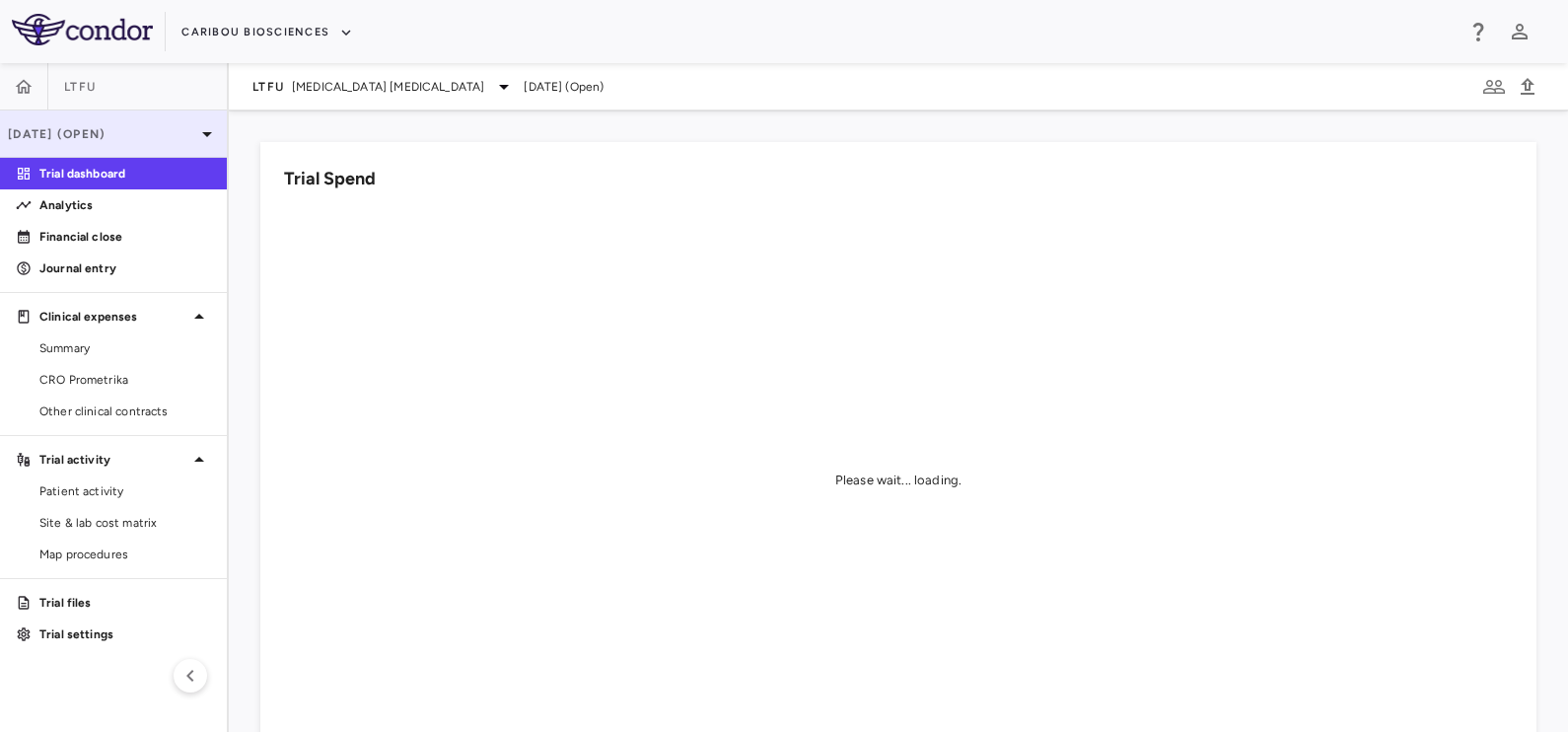
click at [168, 133] on p "[DATE] (Open)" at bounding box center [101, 134] width 187 height 18
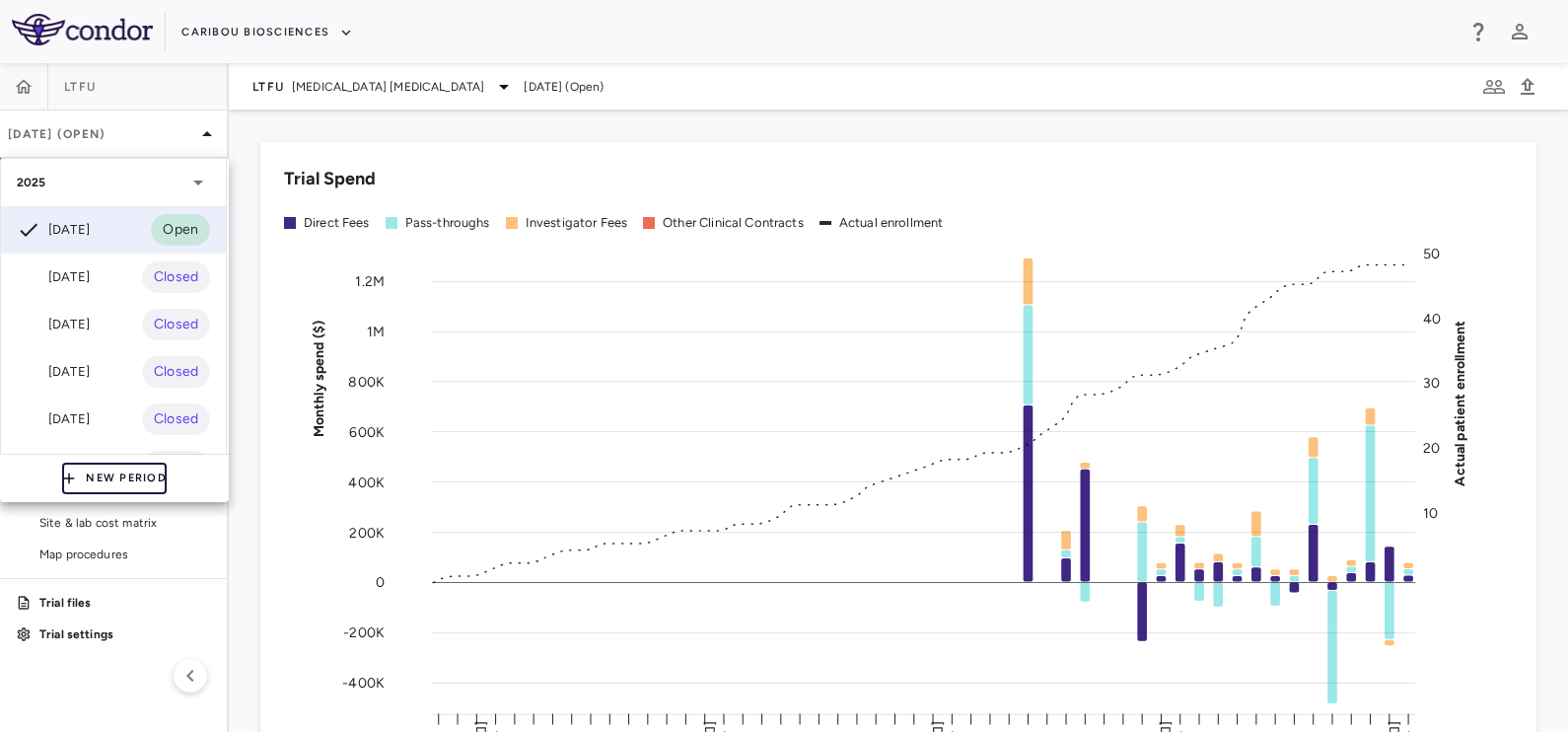
click at [118, 477] on button "New Period" at bounding box center [114, 479] width 105 height 32
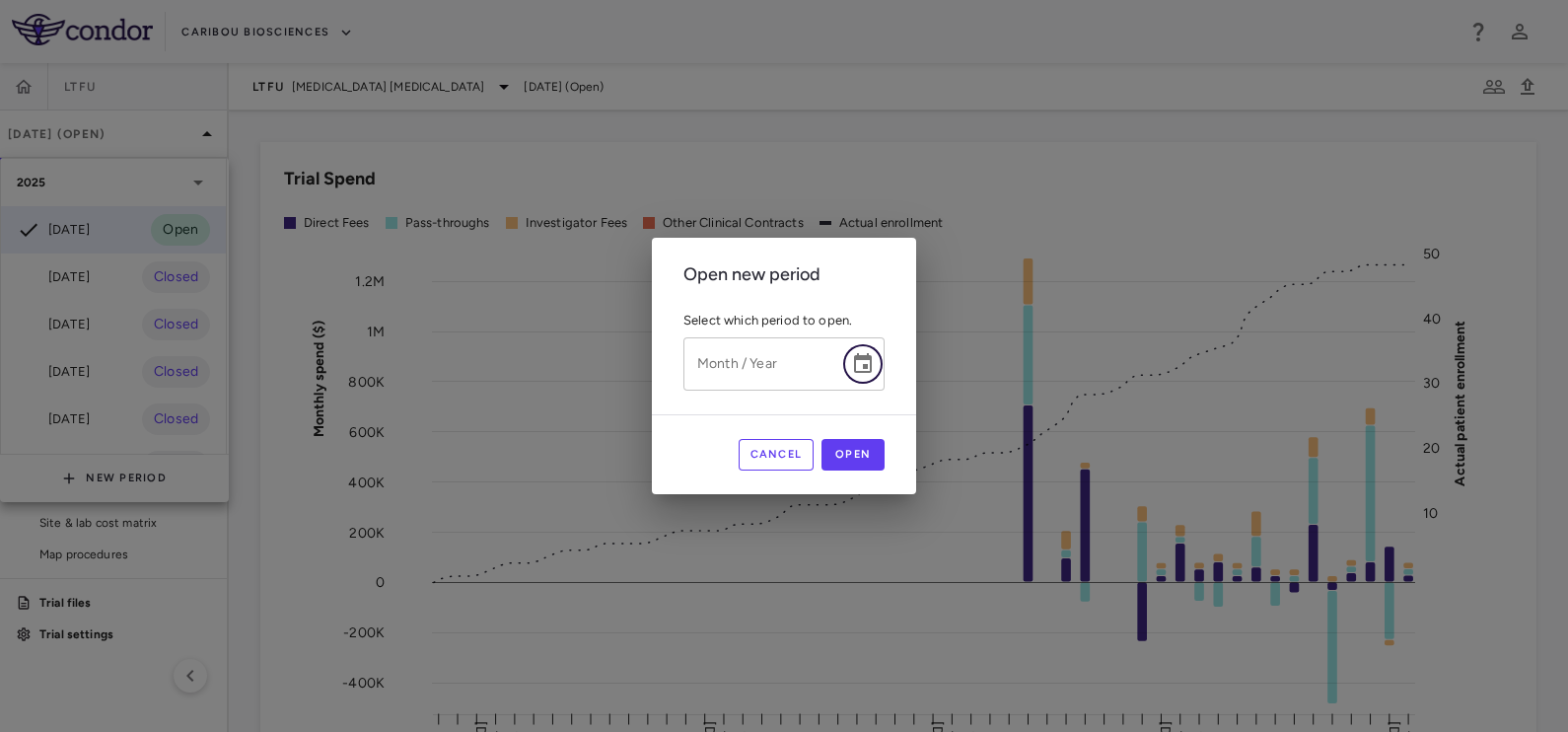
click at [878, 350] on button "Choose date" at bounding box center [862, 363] width 39 height 39
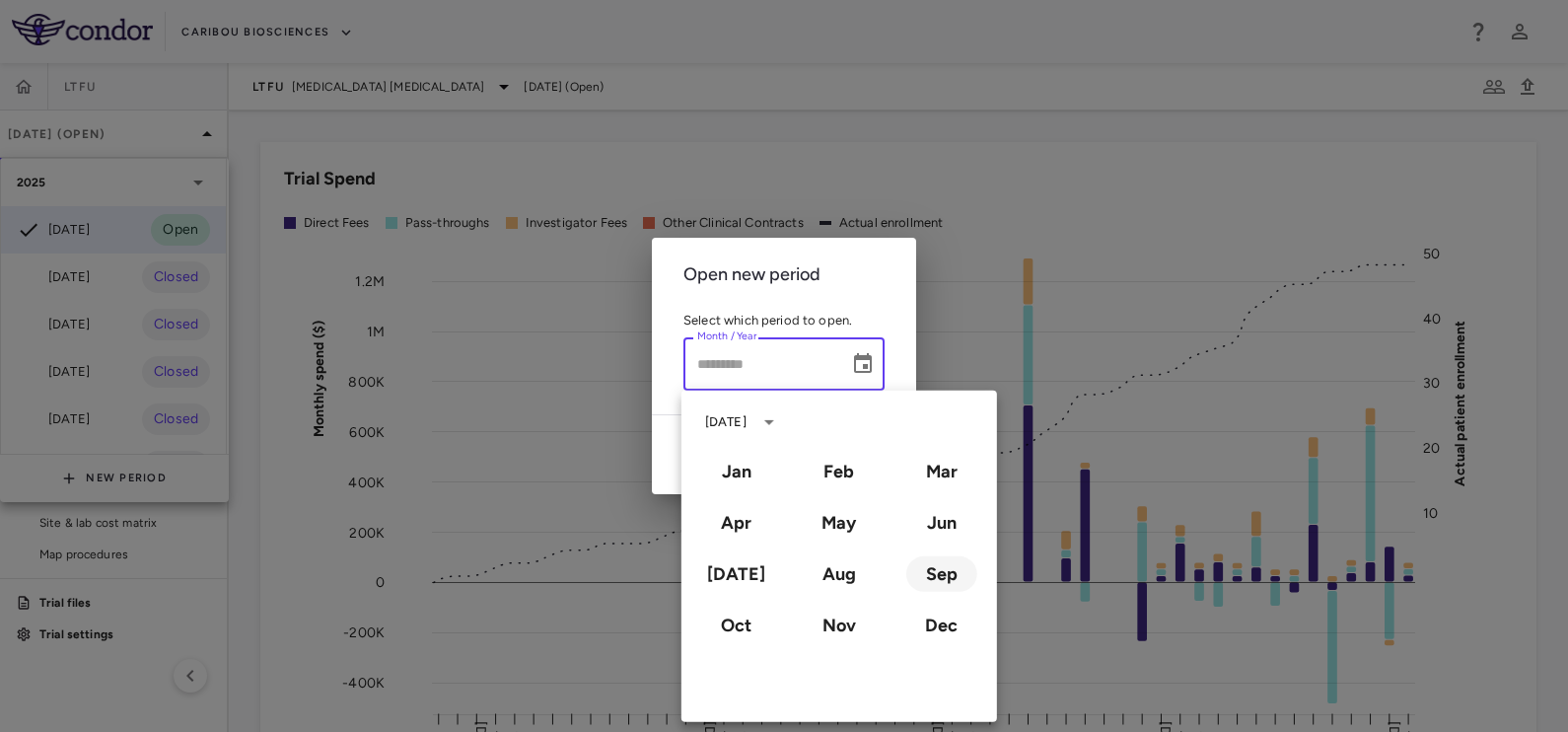
click at [938, 580] on button "Sep" at bounding box center [942, 574] width 71 height 36
type input "**********"
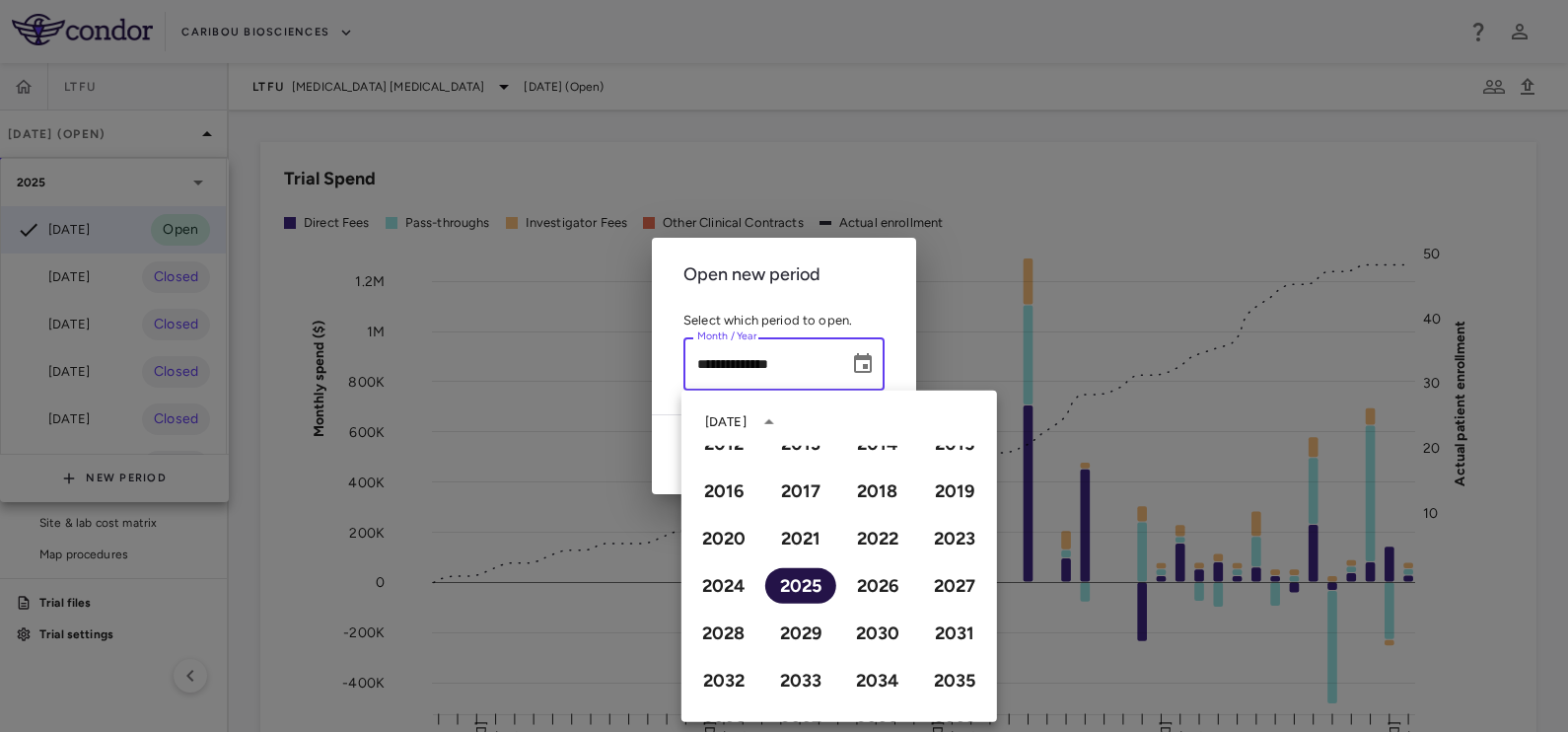
click at [793, 587] on button "2025" at bounding box center [800, 586] width 71 height 36
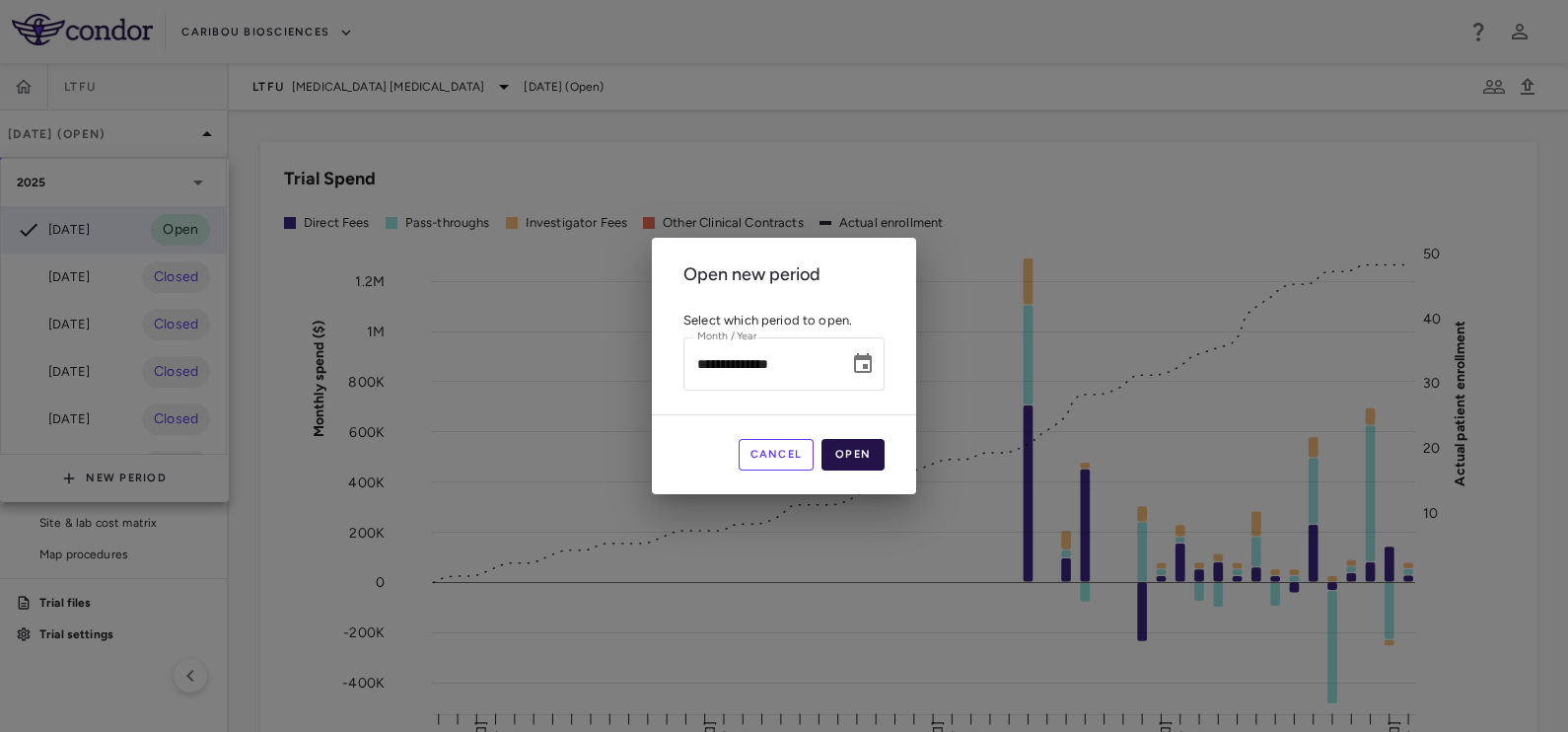
click at [872, 454] on button "Open" at bounding box center [853, 455] width 63 height 32
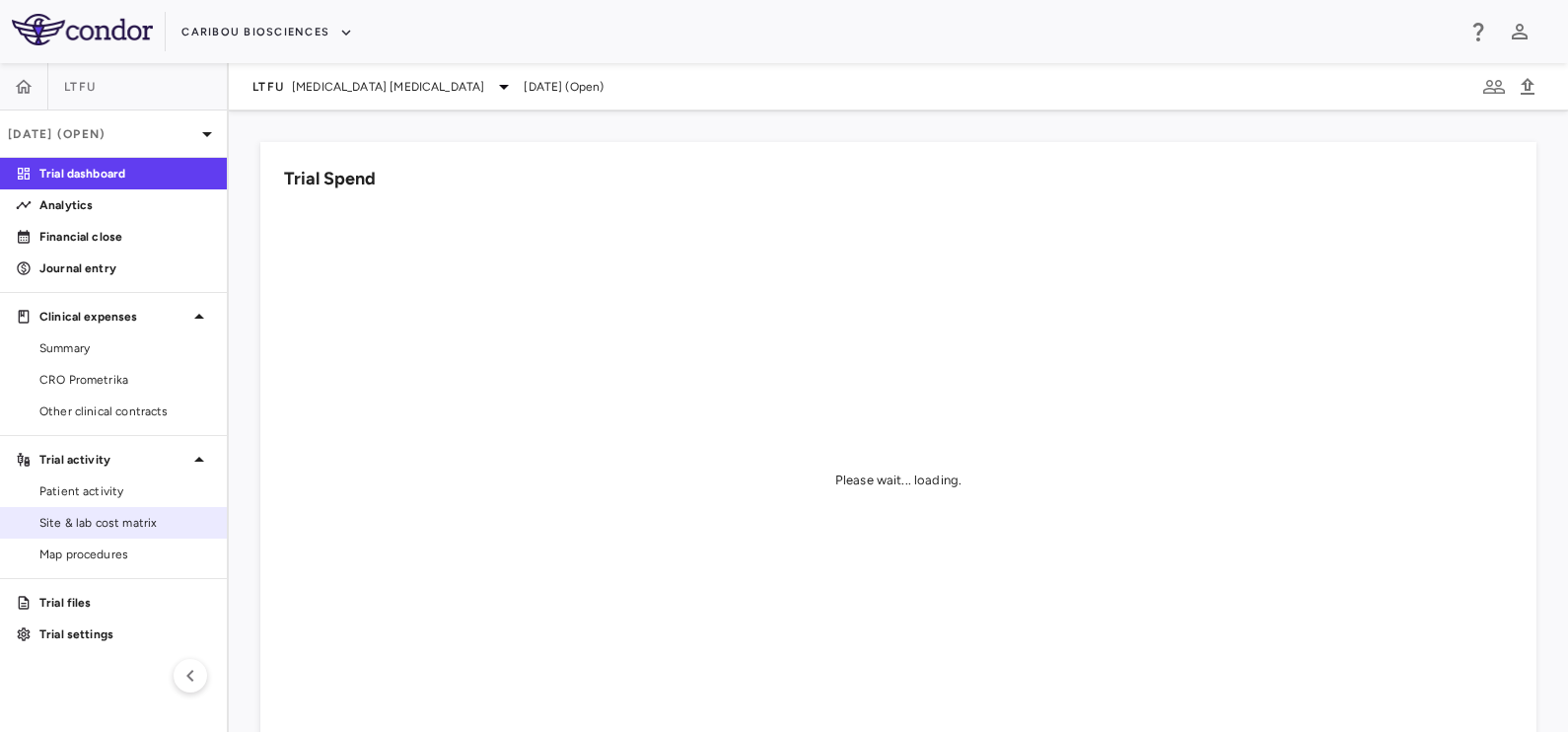
click at [129, 533] on link "Site & lab cost matrix" at bounding box center [113, 523] width 227 height 30
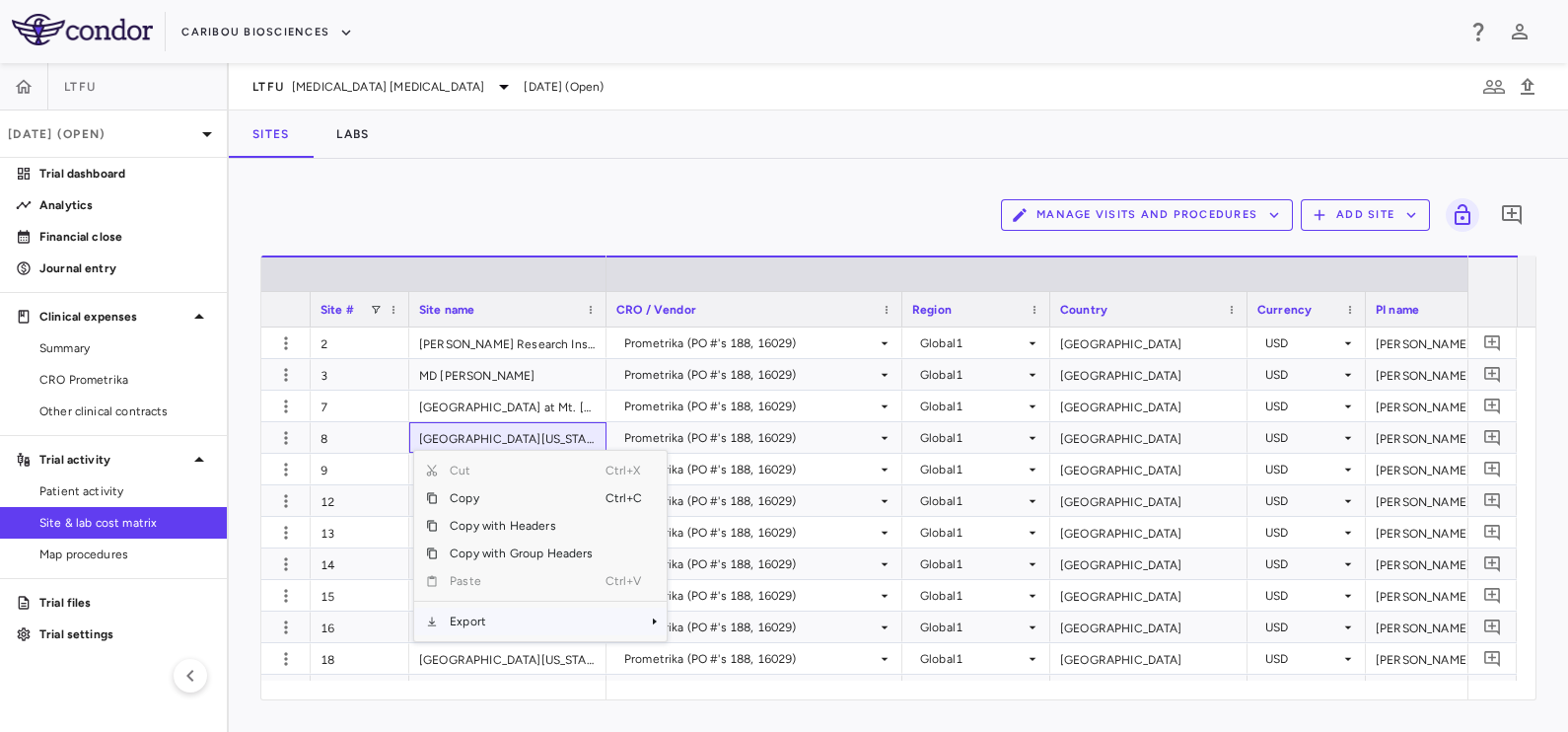
click at [478, 619] on span "Export" at bounding box center [521, 622] width 167 height 28
click at [710, 655] on span "Excel Export" at bounding box center [732, 656] width 93 height 28
